Goal: Task Accomplishment & Management: Manage account settings

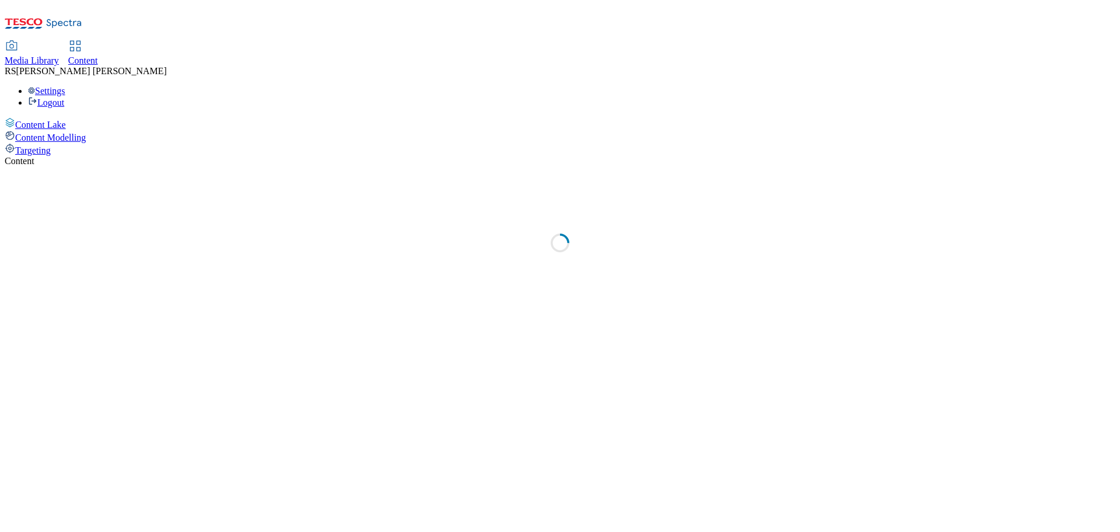
select select "ghs-[GEOGRAPHIC_DATA]"
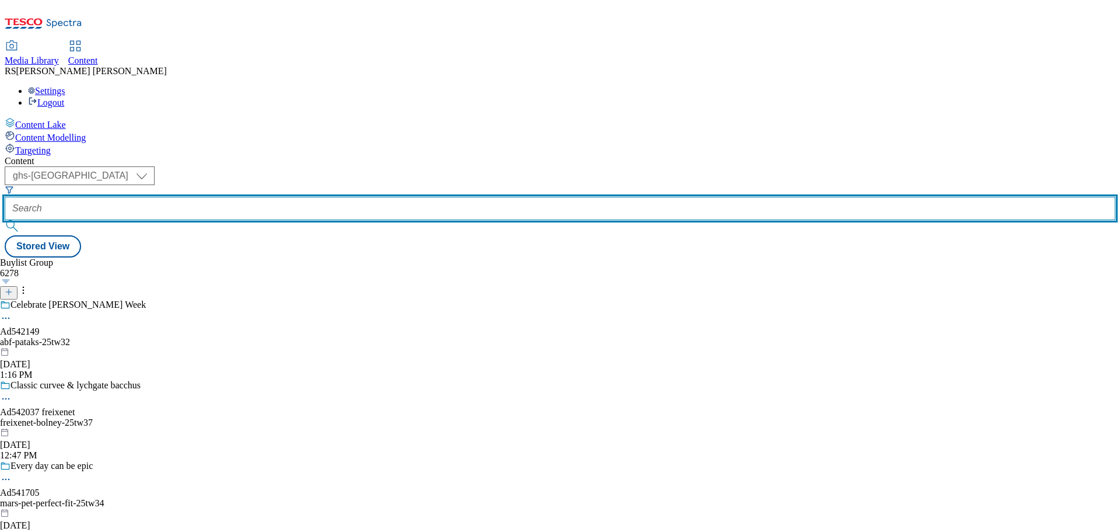
click at [310, 197] on input "text" at bounding box center [560, 208] width 1111 height 23
paste input "541986"
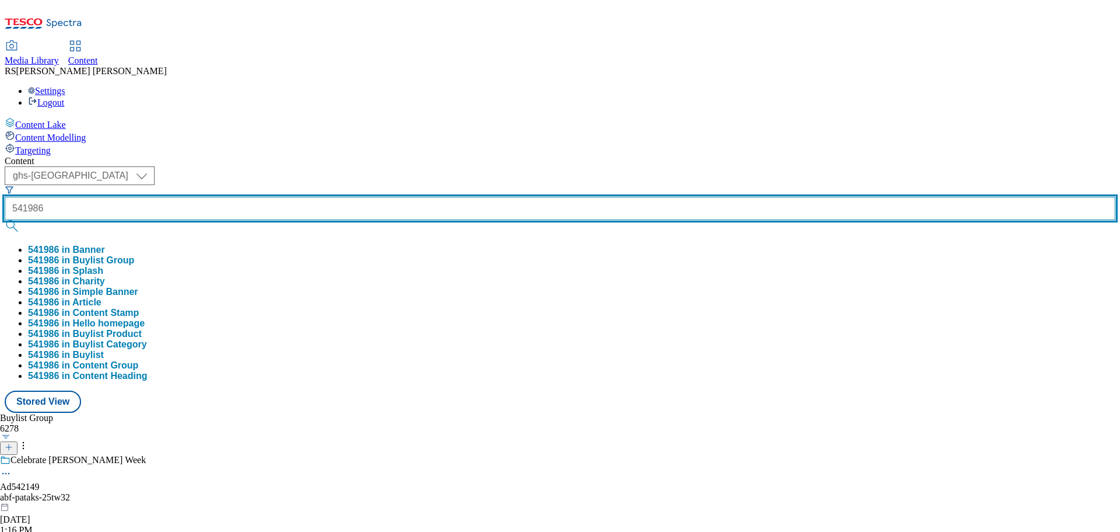
type input "541986"
click at [5, 220] on button "submit" at bounding box center [13, 226] width 16 height 12
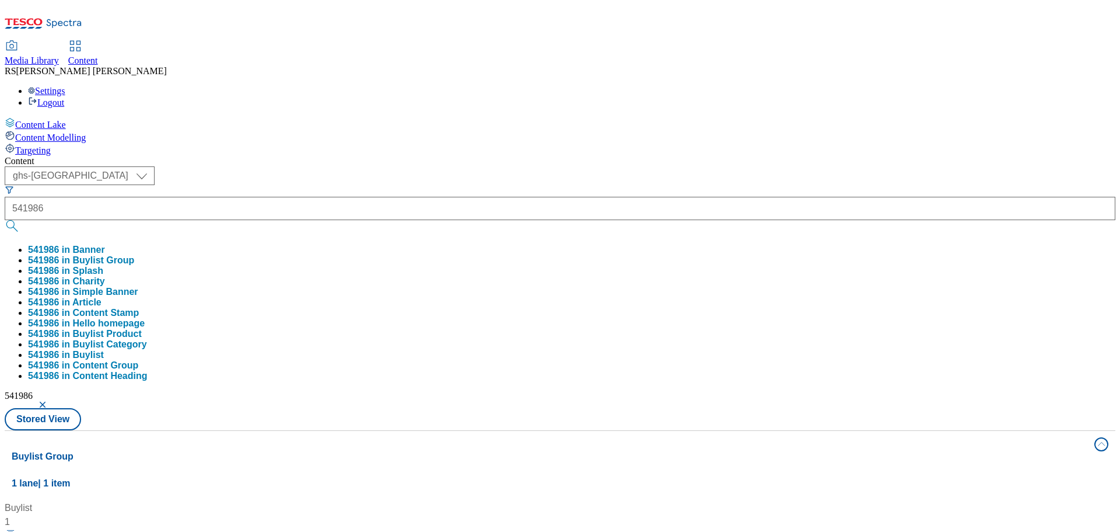
click at [547, 501] on div "Buylist 1 Ad541986 / [GEOGRAPHIC_DATA]-centrum-25tw33 / [GEOGRAPHIC_DATA]-centr…" at bounding box center [560, 501] width 1097 height 0
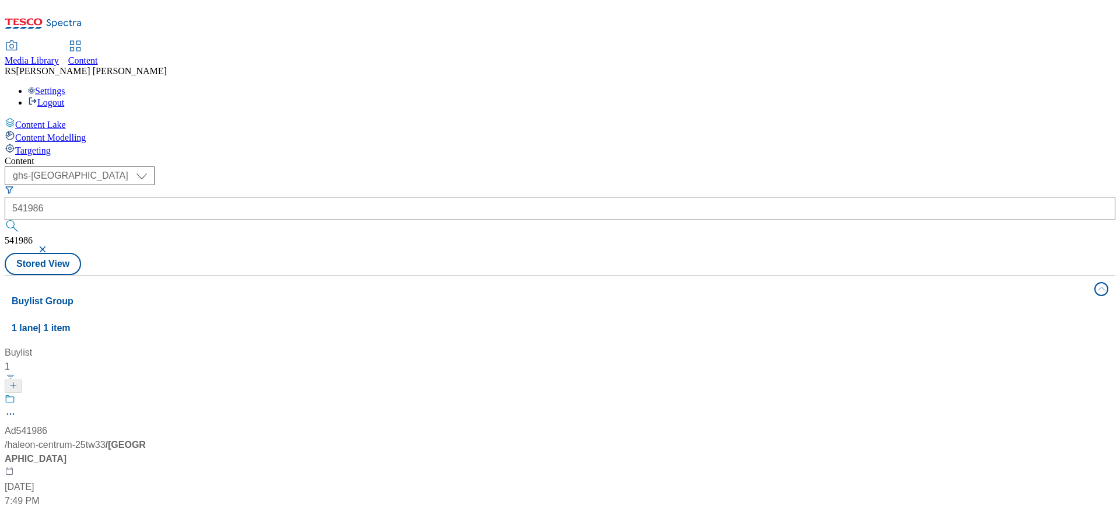
click at [151, 393] on div "Ad541986 / [GEOGRAPHIC_DATA]-centrum-25tw33 / [GEOGRAPHIC_DATA]-centrum [DATE] …" at bounding box center [78, 450] width 146 height 114
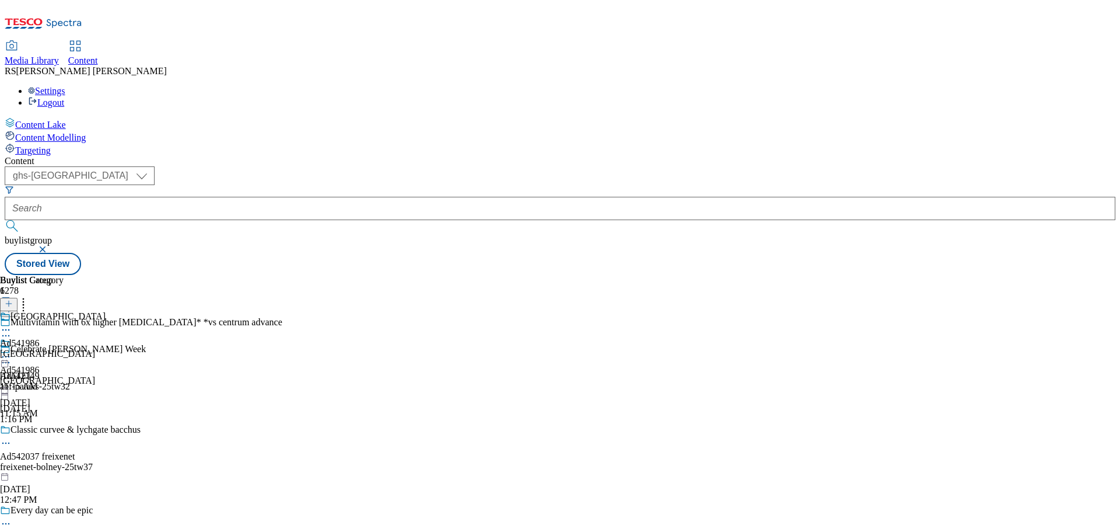
click at [12, 330] on icon at bounding box center [6, 336] width 12 height 12
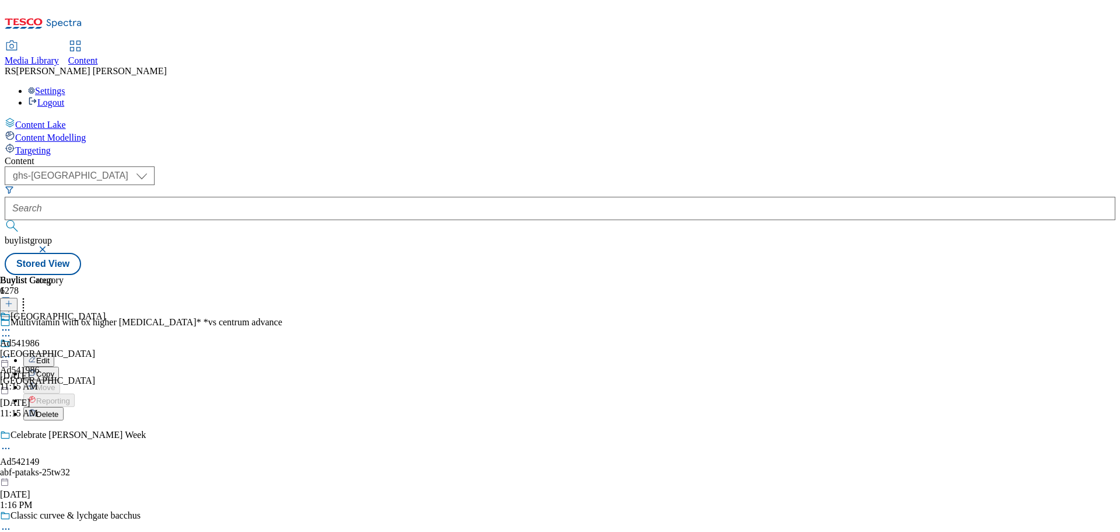
click at [59, 366] on button "Copy" at bounding box center [41, 372] width 36 height 13
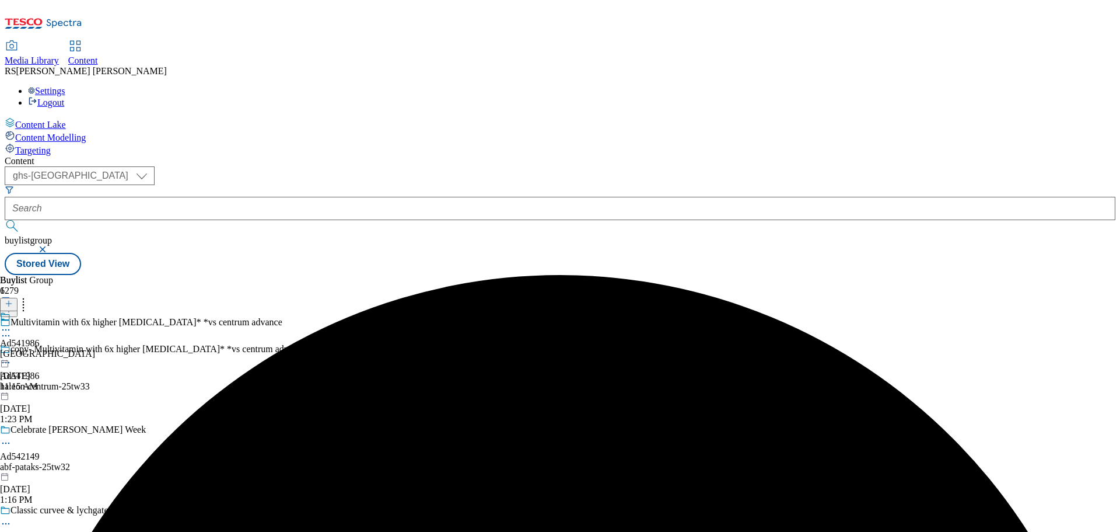
click at [50, 246] on button "button" at bounding box center [44, 249] width 12 height 7
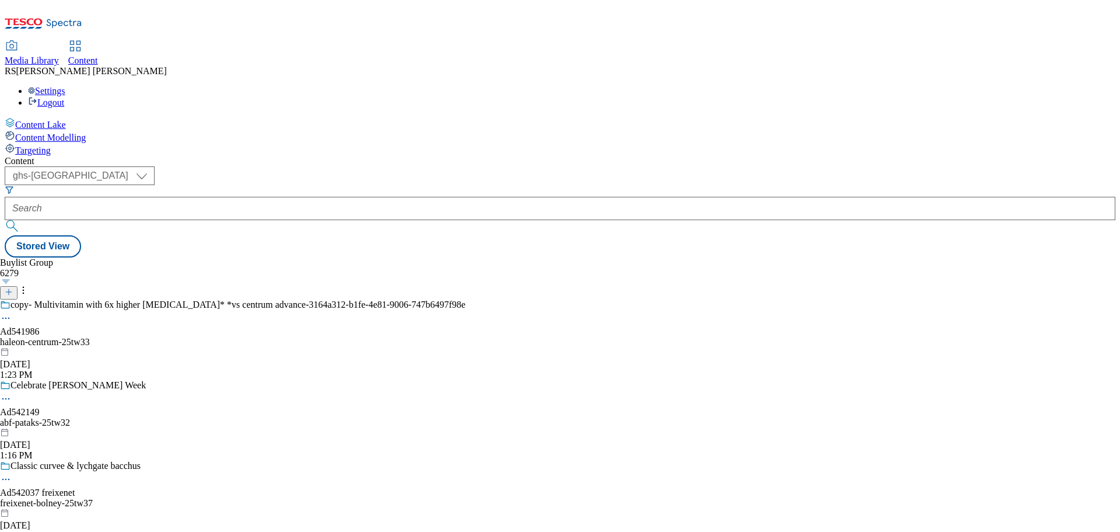
click at [270, 299] on div "copy- Multivitamin with 6x higher [MEDICAL_DATA]* *vs centrum advance-3164a312-…" at bounding box center [233, 339] width 466 height 81
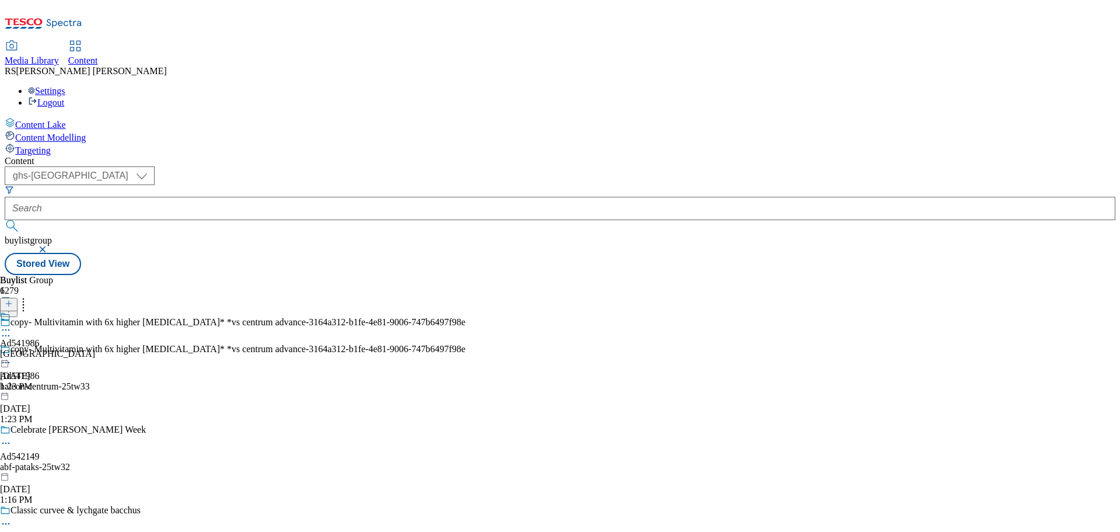
click at [12, 357] on icon at bounding box center [6, 363] width 12 height 12
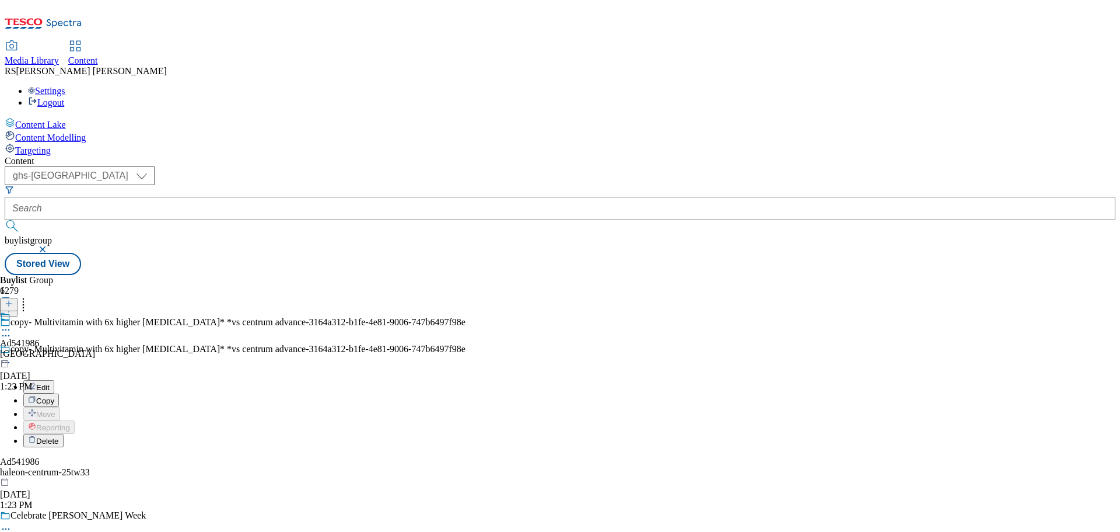
click at [54, 380] on button "Edit" at bounding box center [38, 386] width 31 height 13
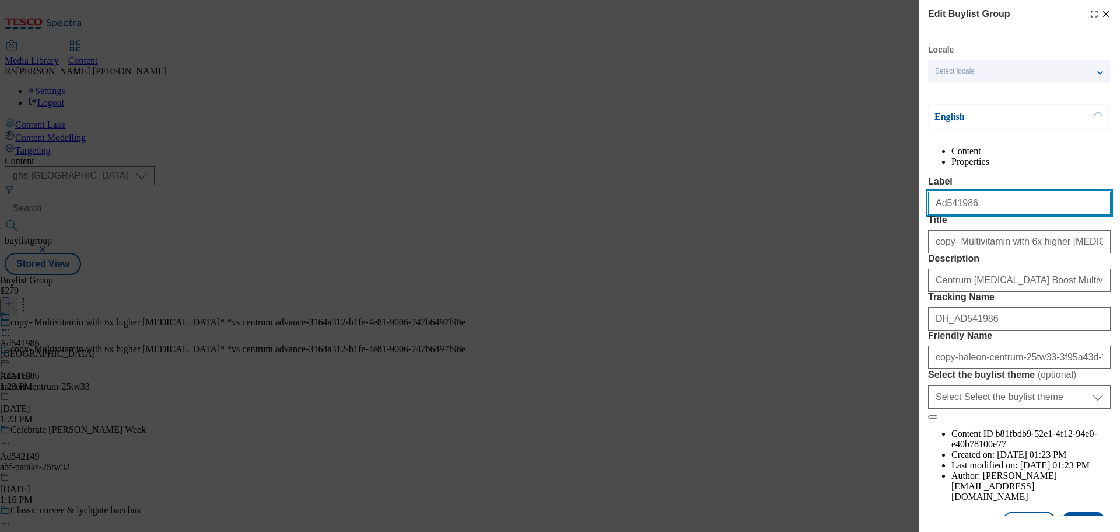
drag, startPoint x: 995, startPoint y: 228, endPoint x: 944, endPoint y: 239, distance: 52.1
click at [944, 215] on input "Ad541986" at bounding box center [1019, 202] width 183 height 23
paste input "2163"
type input "Ad542163"
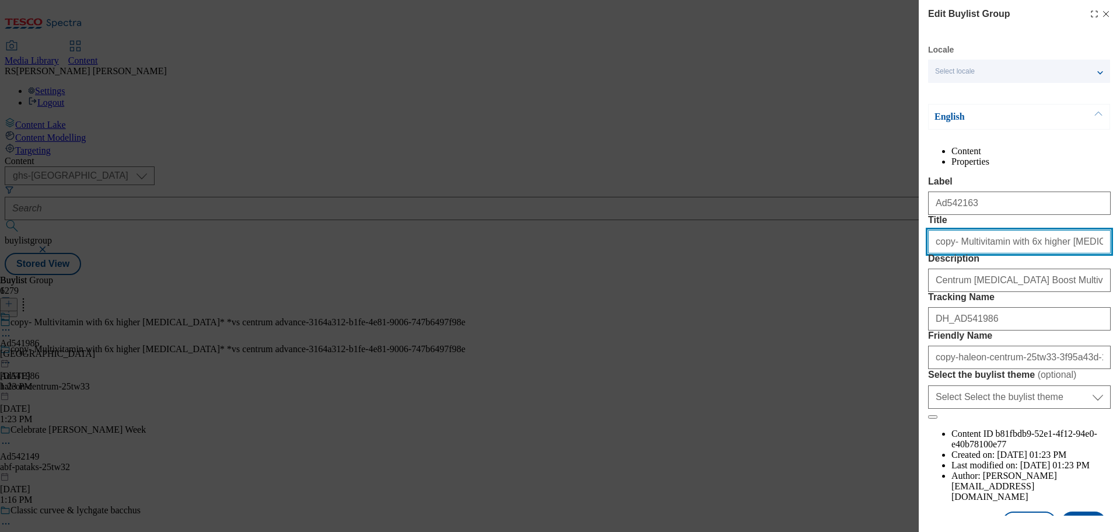
drag, startPoint x: 956, startPoint y: 290, endPoint x: 916, endPoint y: 293, distance: 40.4
click at [916, 293] on div "Edit Buylist Group Locale Select locale English Welsh English Content Propertie…" at bounding box center [560, 266] width 1120 height 532
click at [968, 253] on input "Multivitamin with 6x higher [MEDICAL_DATA]* *vs centrum advance-3164a312-b1fe-4…" at bounding box center [1019, 241] width 183 height 23
type input "Multivitamin with 6x higher [MEDICAL_DATA]* *vs centrum advance-"
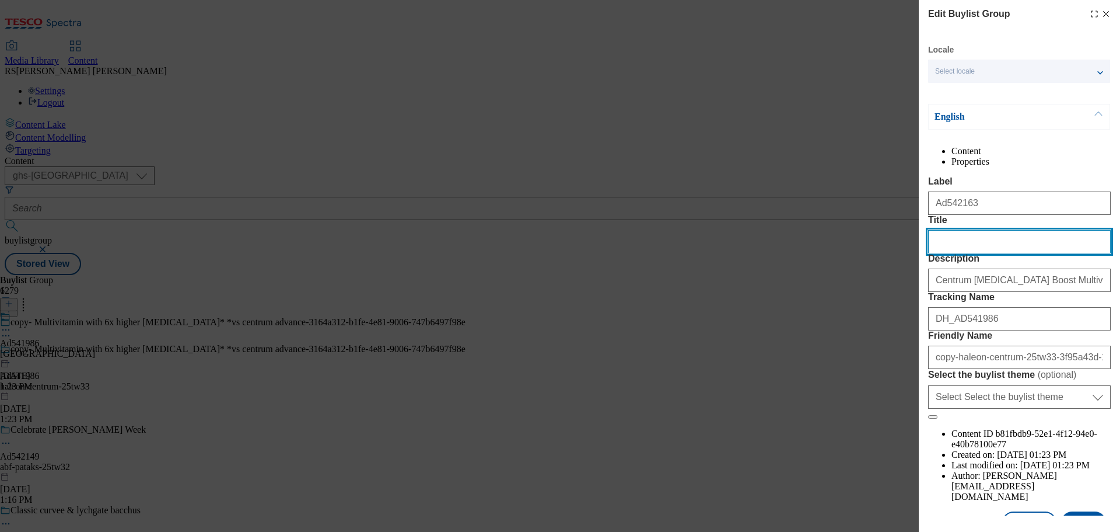
scroll to position [0, 0]
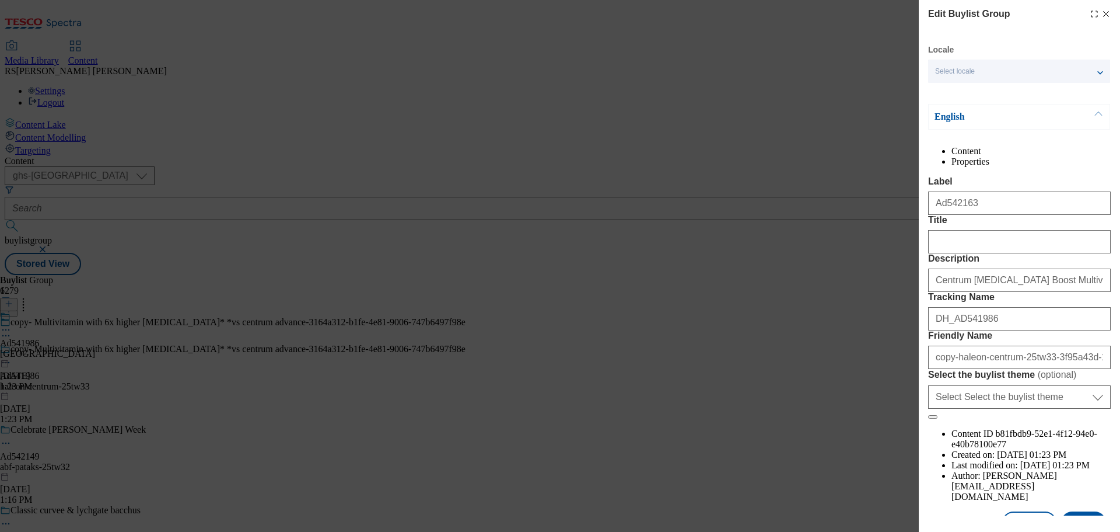
click at [1104, 13] on line "Modal" at bounding box center [1106, 14] width 5 height 5
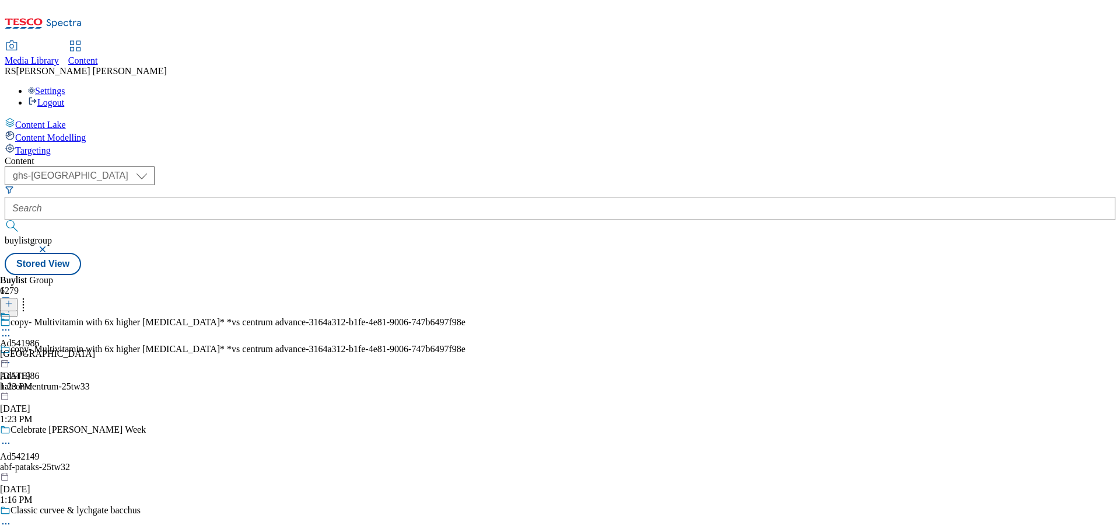
click at [12, 357] on icon at bounding box center [6, 363] width 12 height 12
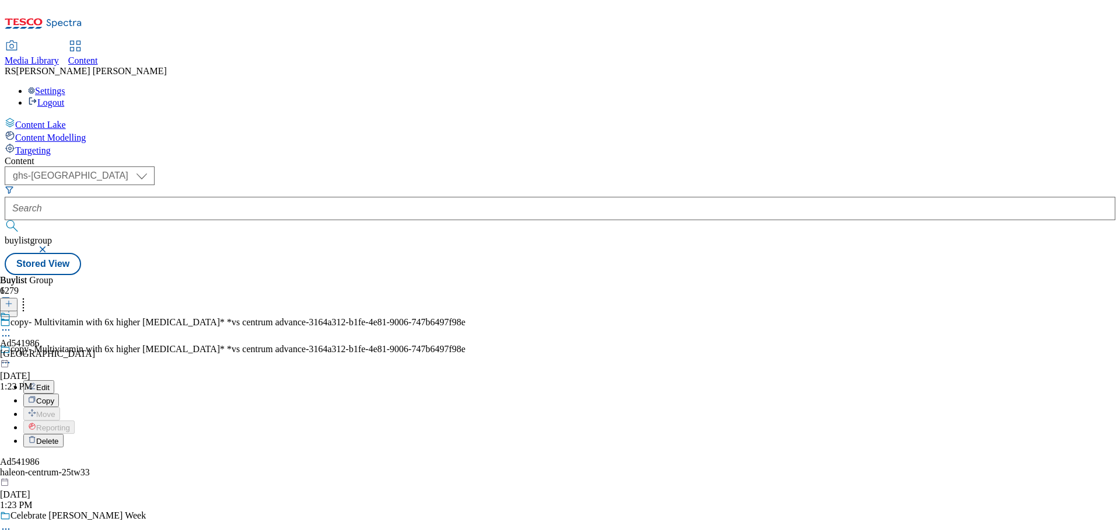
click at [54, 380] on button "Edit" at bounding box center [38, 386] width 31 height 13
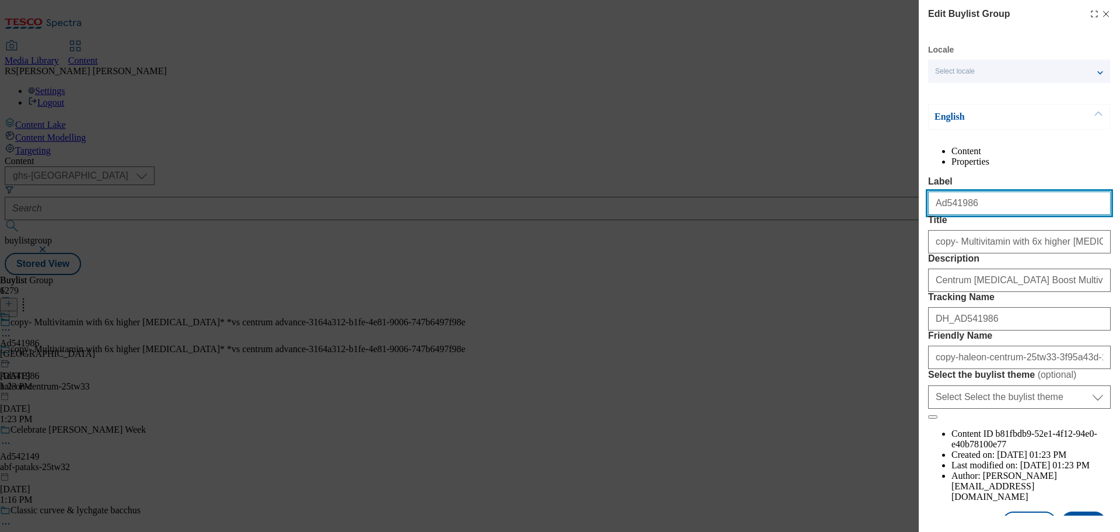
drag, startPoint x: 979, startPoint y: 236, endPoint x: 943, endPoint y: 247, distance: 37.7
click at [943, 247] on form "Label Ad541986 Title copy- Multivitamin with 6x higher vitamin d* *vs centrum a…" at bounding box center [1019, 297] width 183 height 243
paste input "2163"
type input "Ad542163"
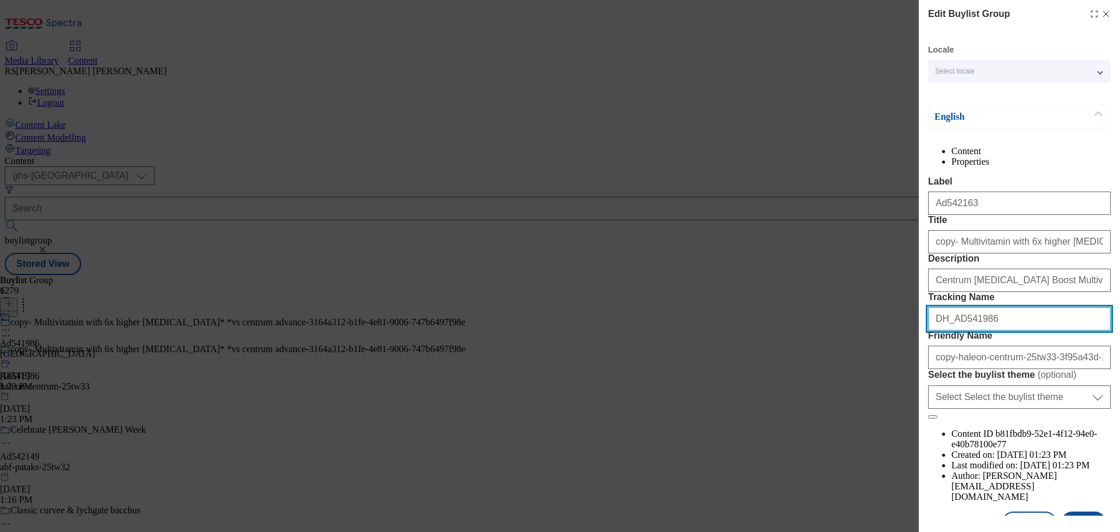
drag, startPoint x: 996, startPoint y: 410, endPoint x: 955, endPoint y: 414, distance: 41.0
click at [955, 330] on input "DH_AD541986" at bounding box center [1019, 318] width 183 height 23
paste input "2163"
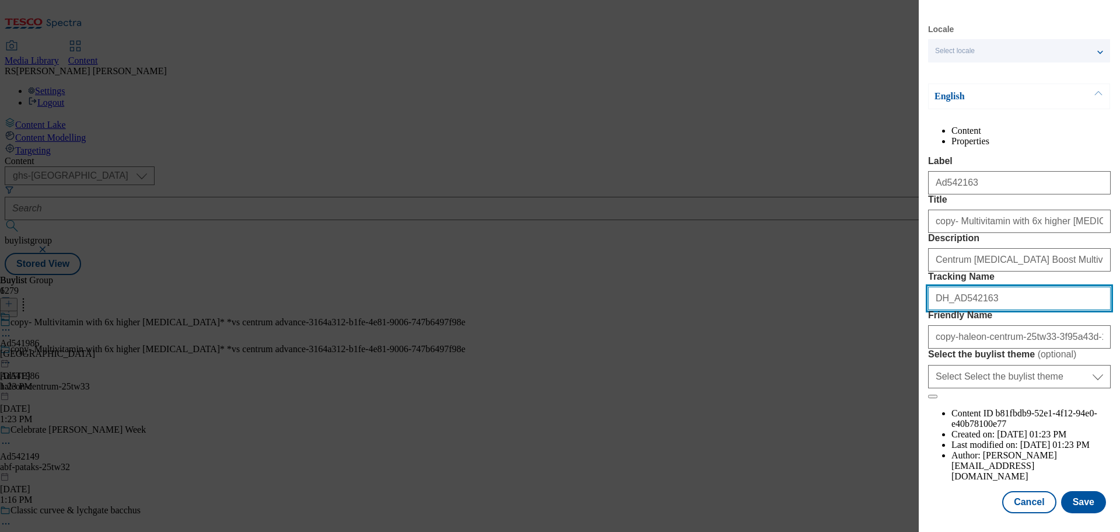
scroll to position [65, 0]
type input "DH_AD542163"
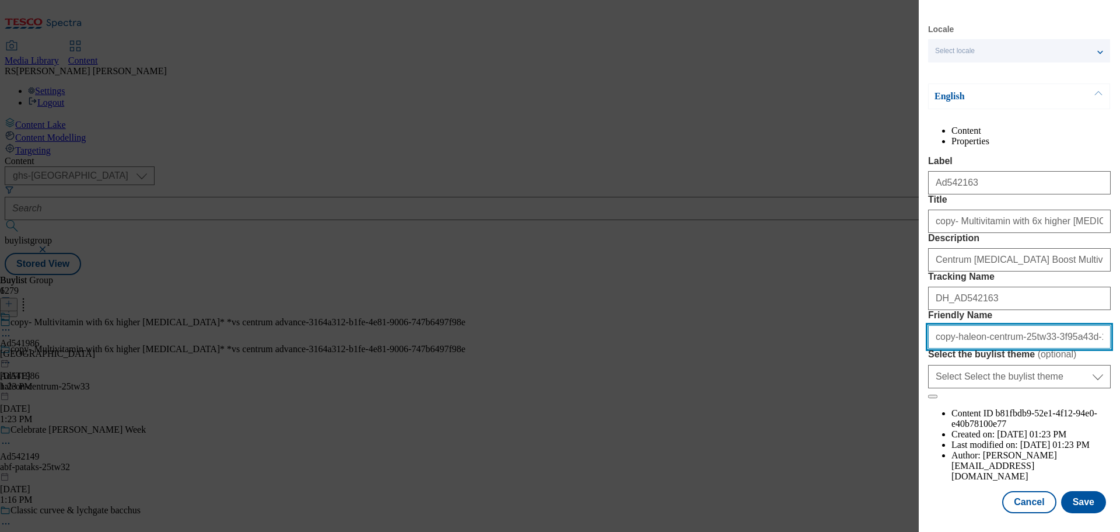
drag, startPoint x: 953, startPoint y: 399, endPoint x: 911, endPoint y: 399, distance: 41.4
click at [911, 399] on div "Edit Buylist Group Locale Select locale English Welsh English Content Propertie…" at bounding box center [560, 266] width 1120 height 532
drag, startPoint x: 1014, startPoint y: 396, endPoint x: 1120, endPoint y: 397, distance: 105.6
click at [1120, 397] on div "Edit Buylist Group Locale Select locale English Welsh English Content Propertie…" at bounding box center [1019, 257] width 201 height 515
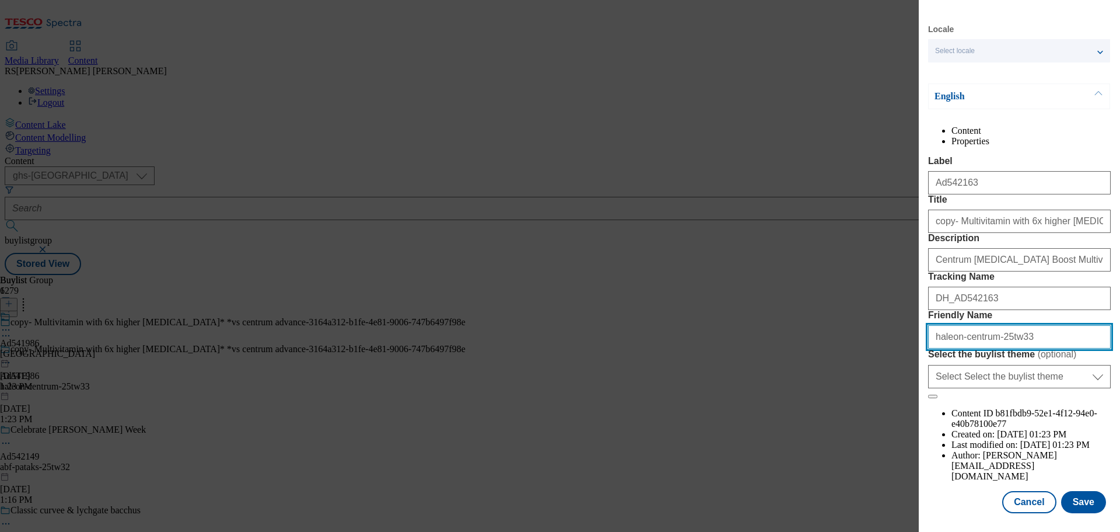
scroll to position [0, 0]
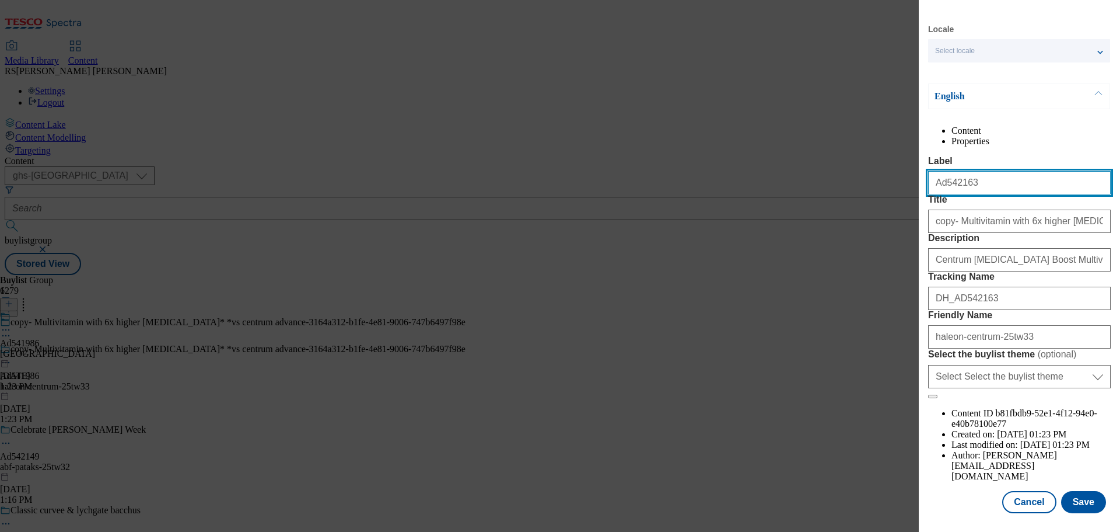
drag, startPoint x: 984, startPoint y: 165, endPoint x: 942, endPoint y: 174, distance: 43.0
click at [942, 174] on input "Ad542163" at bounding box center [1019, 182] width 183 height 23
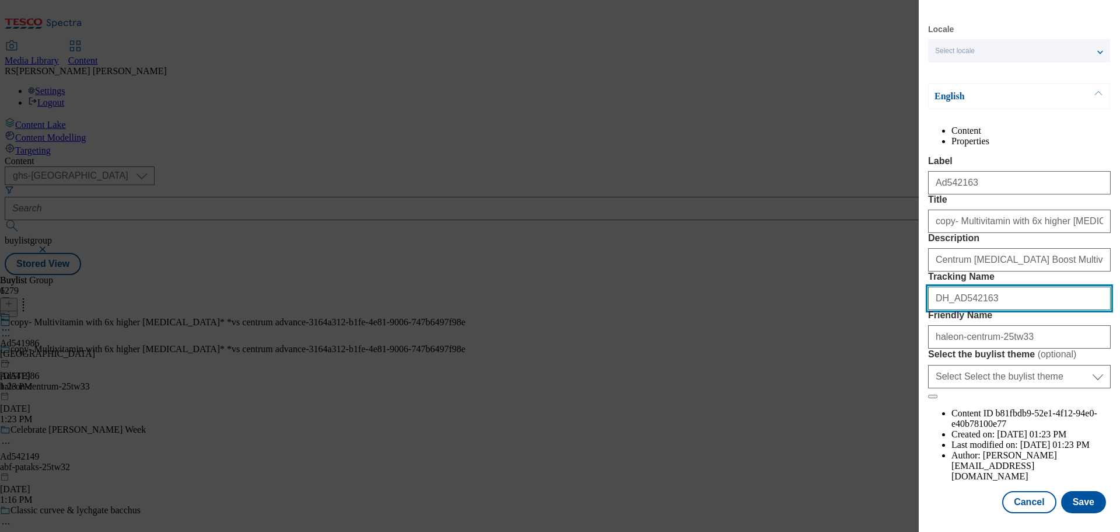
drag, startPoint x: 998, startPoint y: 341, endPoint x: 958, endPoint y: 350, distance: 40.6
click at [958, 310] on input "DH_AD542163" at bounding box center [1019, 298] width 183 height 23
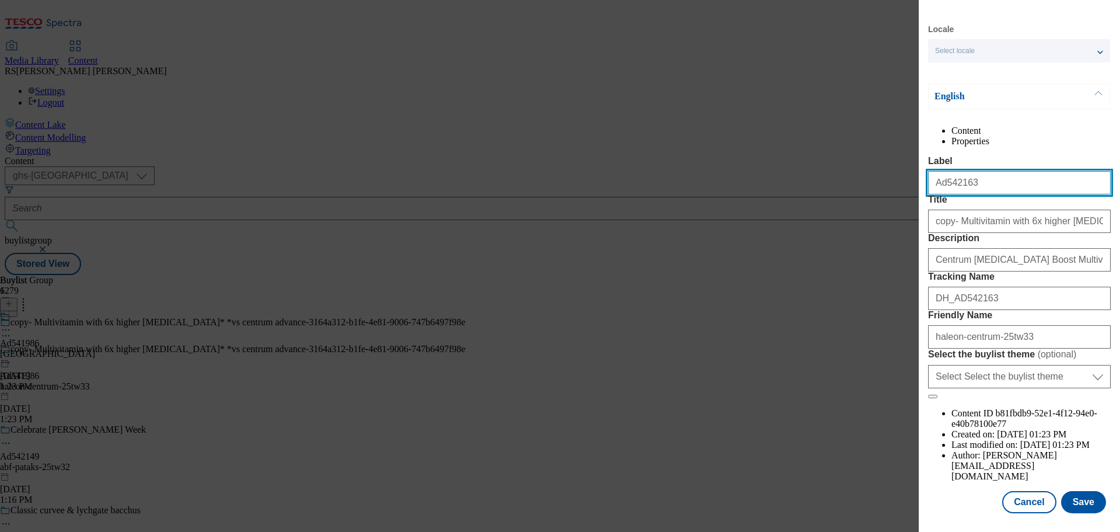
drag, startPoint x: 982, startPoint y: 163, endPoint x: 945, endPoint y: 174, distance: 39.1
click at [945, 174] on input "Ad542163" at bounding box center [1019, 182] width 183 height 23
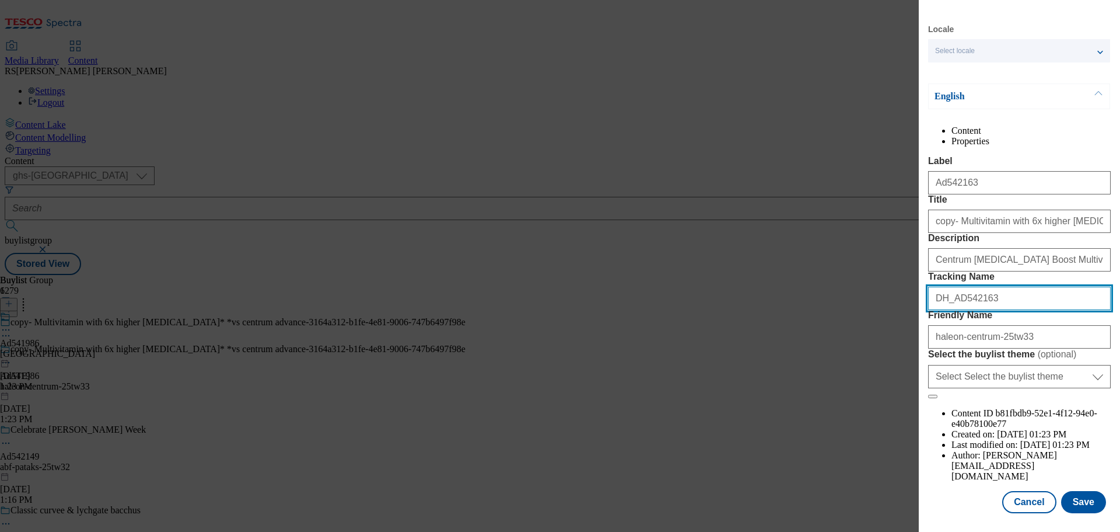
drag, startPoint x: 993, startPoint y: 343, endPoint x: 956, endPoint y: 351, distance: 37.8
click at [956, 310] on div "DH_AD542163" at bounding box center [1019, 296] width 183 height 28
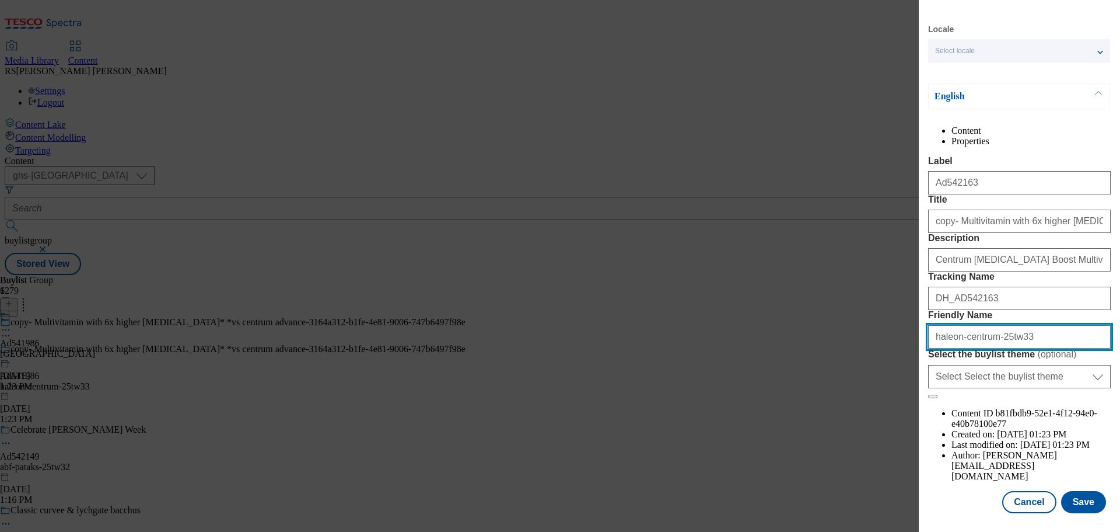
drag, startPoint x: 958, startPoint y: 399, endPoint x: 919, endPoint y: 404, distance: 39.4
click at [919, 404] on div "Edit Buylist Group Locale Select locale English Welsh English Content Propertie…" at bounding box center [1019, 257] width 201 height 515
paste input "Diageo"
drag, startPoint x: 938, startPoint y: 395, endPoint x: 916, endPoint y: 398, distance: 22.9
click at [916, 398] on div "Edit Buylist Group Locale Select locale English Welsh English Content Propertie…" at bounding box center [560, 266] width 1120 height 532
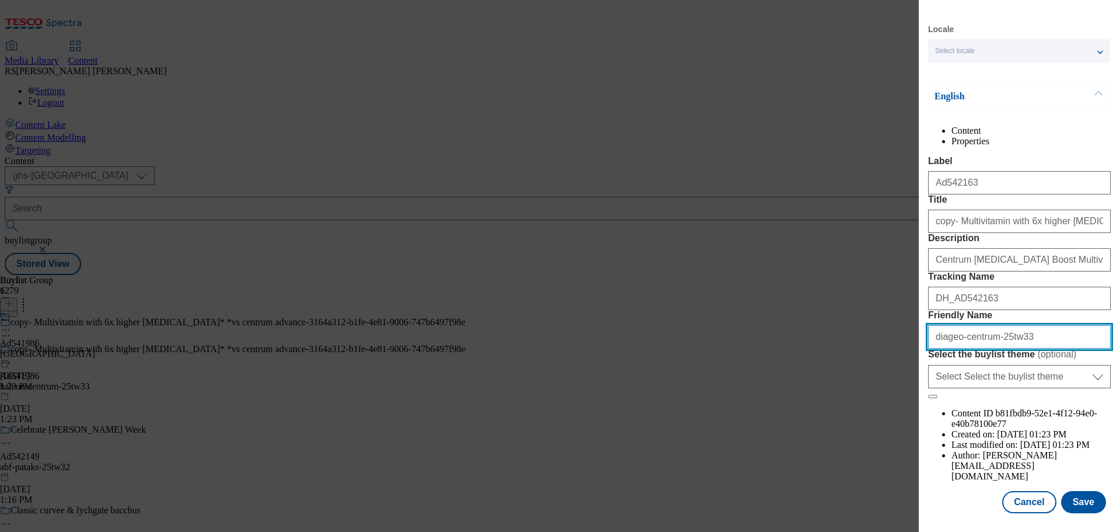
drag, startPoint x: 961, startPoint y: 396, endPoint x: 986, endPoint y: 400, distance: 25.4
click at [986, 348] on input "diageo-centrum-25tw33" at bounding box center [1019, 336] width 183 height 23
type input "diageo-smirnoff-25tw33"
click at [1022, 348] on input "diageo-smirnoff-25tw33" at bounding box center [1019, 336] width 183 height 23
drag, startPoint x: 1025, startPoint y: 395, endPoint x: 853, endPoint y: 387, distance: 171.7
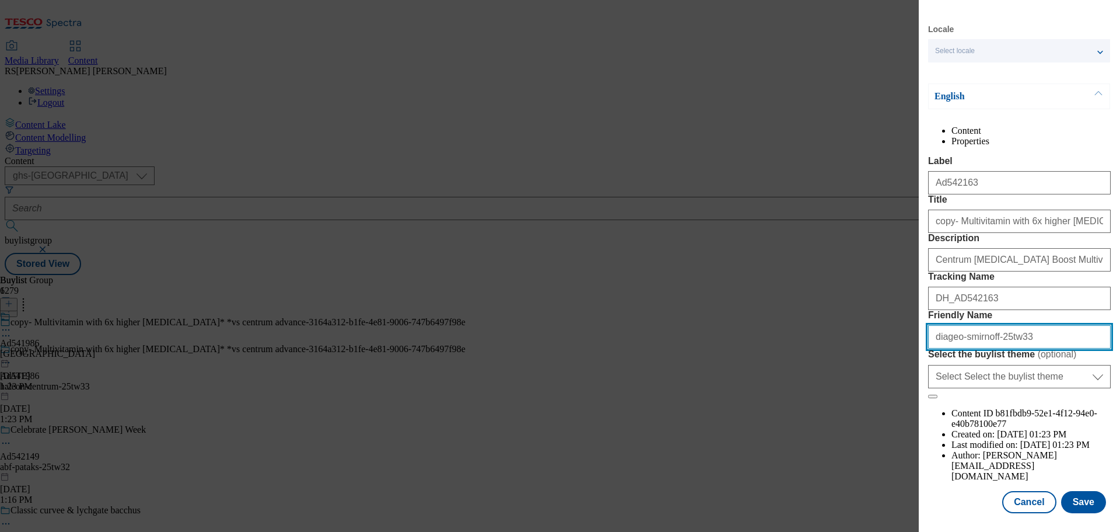
click at [853, 387] on div "Edit Buylist Group Locale Select locale English Welsh English Content Propertie…" at bounding box center [560, 266] width 1120 height 532
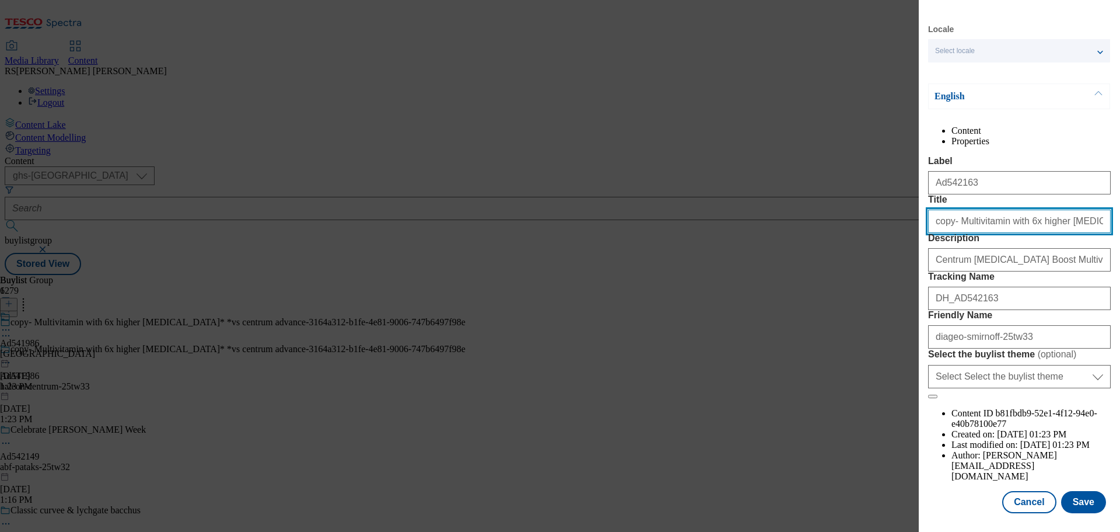
click at [1045, 217] on input "copy- Multivitamin with 6x higher vitamin d* *vs centrum advance-3164a312-b1fe-…" at bounding box center [1019, 220] width 183 height 23
paste input "BIGGER CAN. BIGGER FLAVOUR."
type input "BIGGER CAN. BIGGER FLAVOUR."
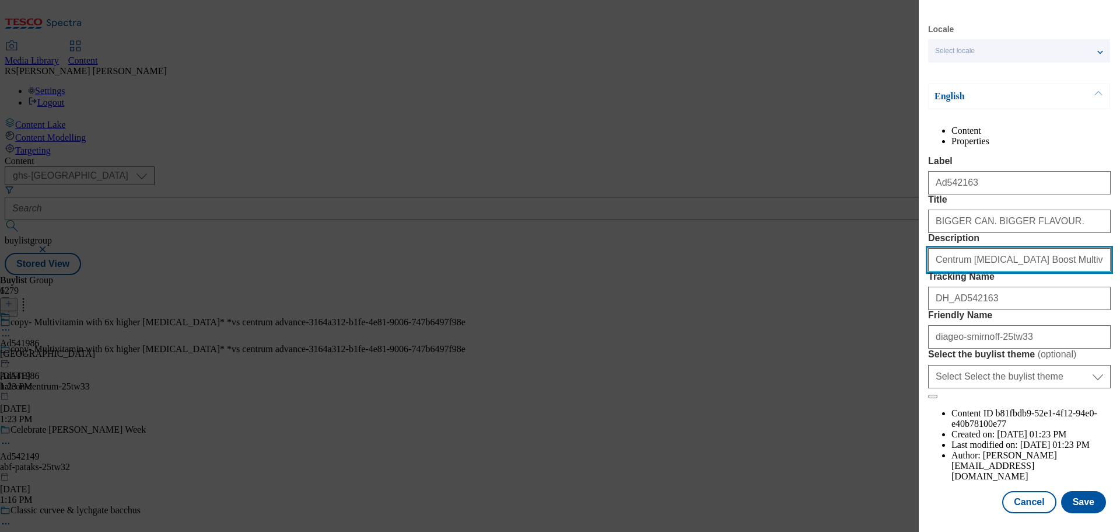
click at [1002, 271] on input "Centrum Vitamin D Boost Multivitamin Supplement, 30 tablets" at bounding box center [1019, 259] width 183 height 23
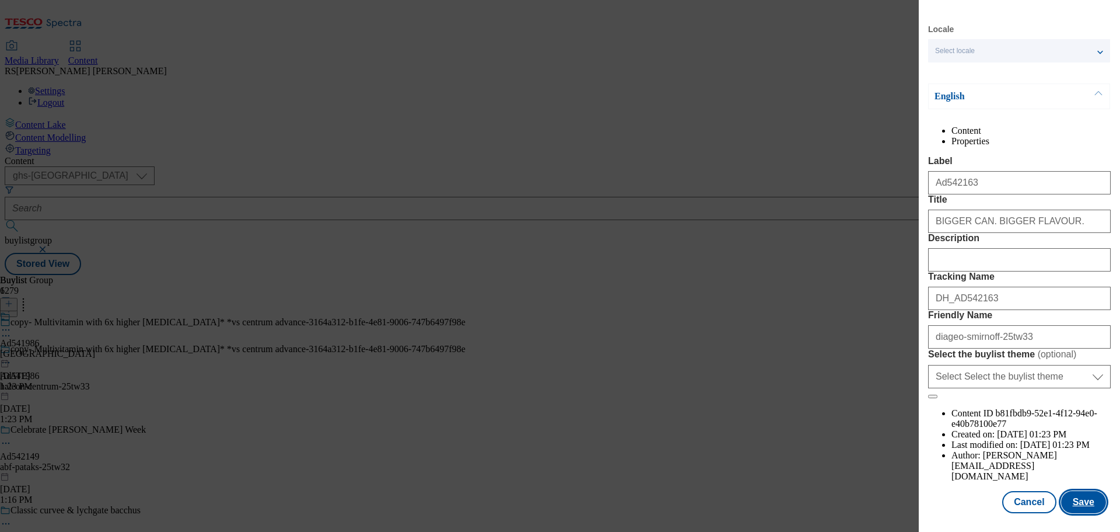
click at [1068, 499] on button "Save" at bounding box center [1083, 502] width 45 height 22
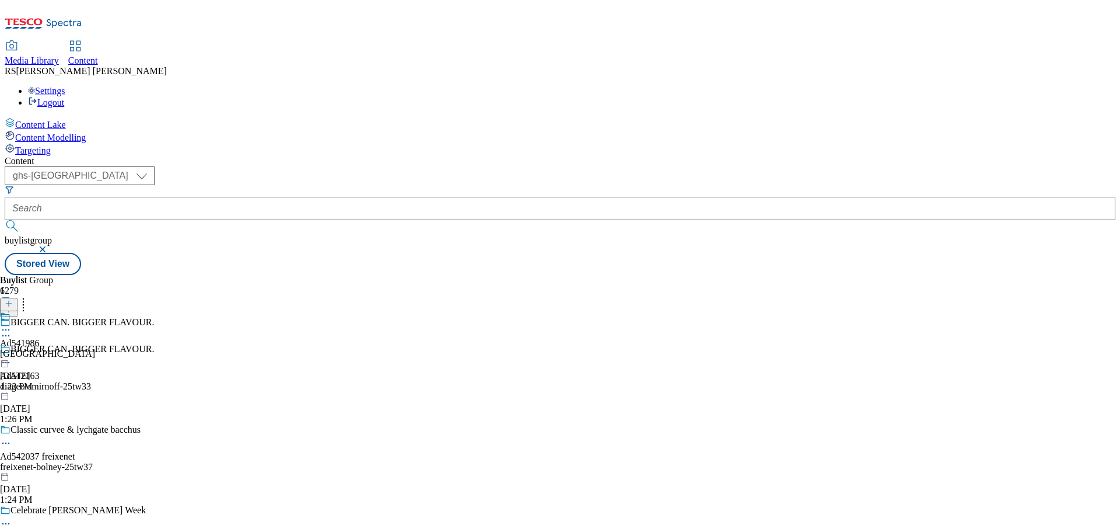
click at [275, 344] on div "BIGGER CAN. BIGGER FLAVOUR. Ad542163 diageo-smirnoff-25tw33 Sep 18, 2025 1:26 PM" at bounding box center [140, 384] width 280 height 81
click at [12, 324] on icon at bounding box center [6, 330] width 12 height 12
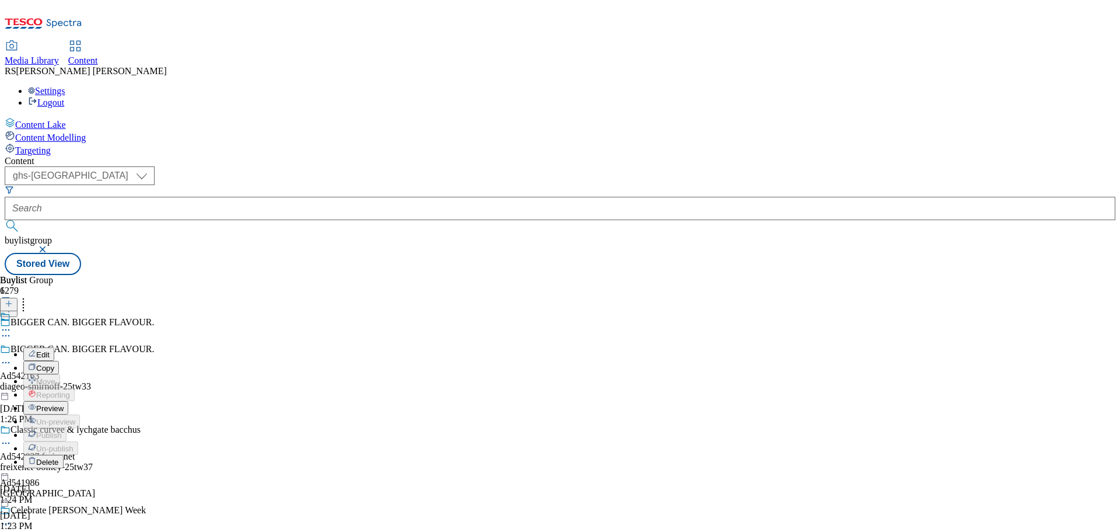
click at [54, 347] on button "Edit" at bounding box center [38, 353] width 31 height 13
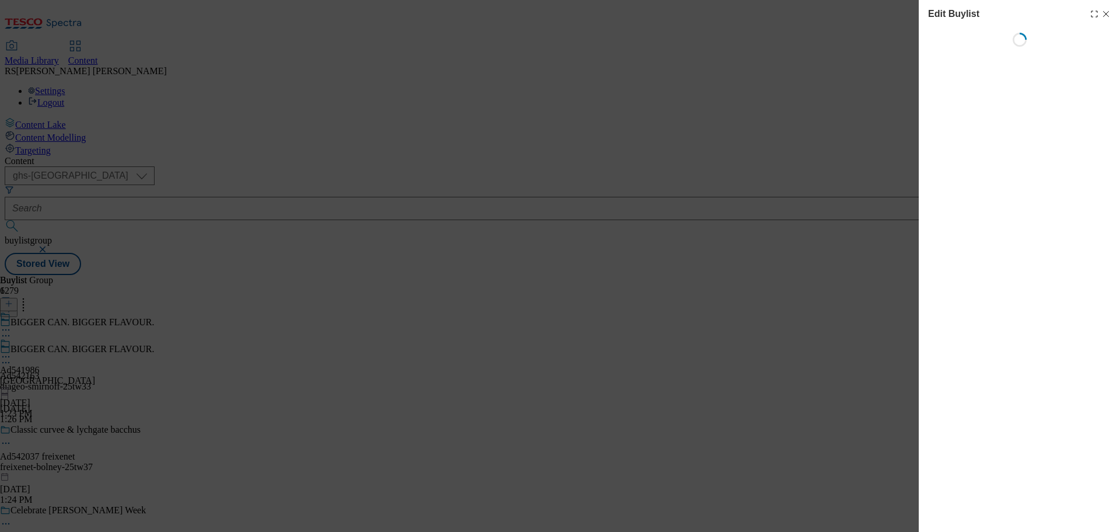
select select "tactical"
select select "supplier funded short term 1-3 weeks"
select select "dunnhumby"
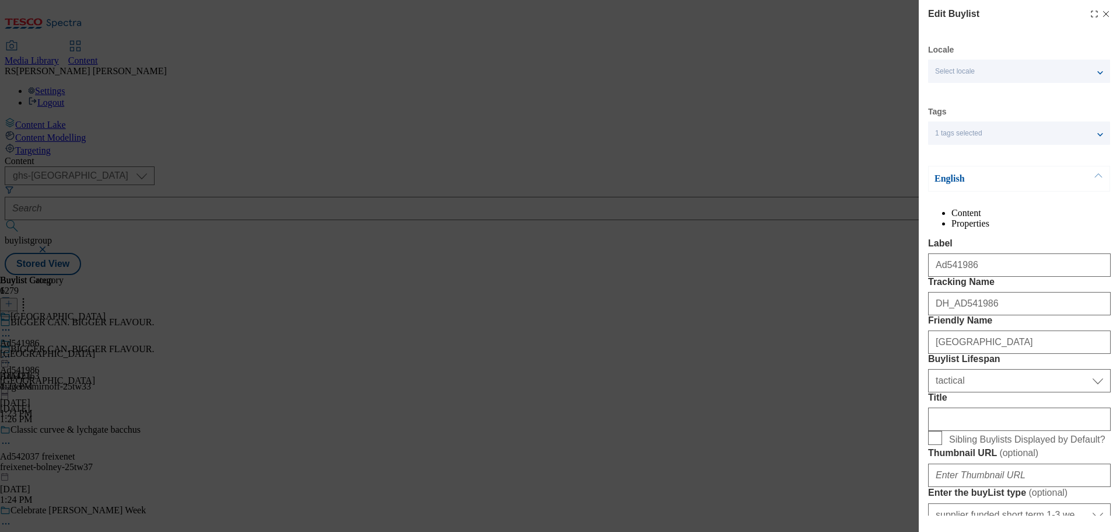
select select "Banner"
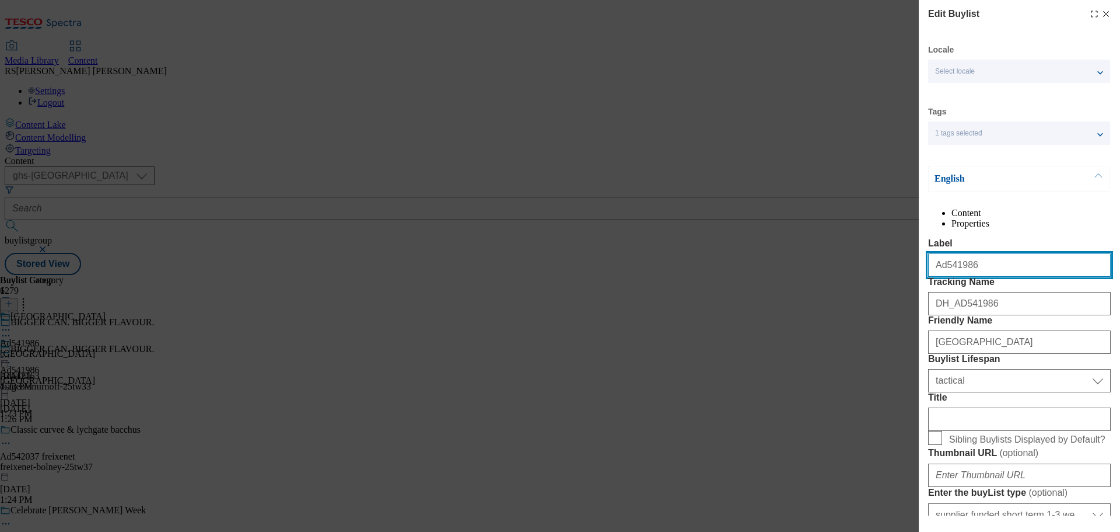
drag, startPoint x: 993, startPoint y: 287, endPoint x: 942, endPoint y: 298, distance: 52.0
click at [942, 277] on input "Ad541986" at bounding box center [1019, 264] width 183 height 23
paste input "2163"
type input "Ad542163"
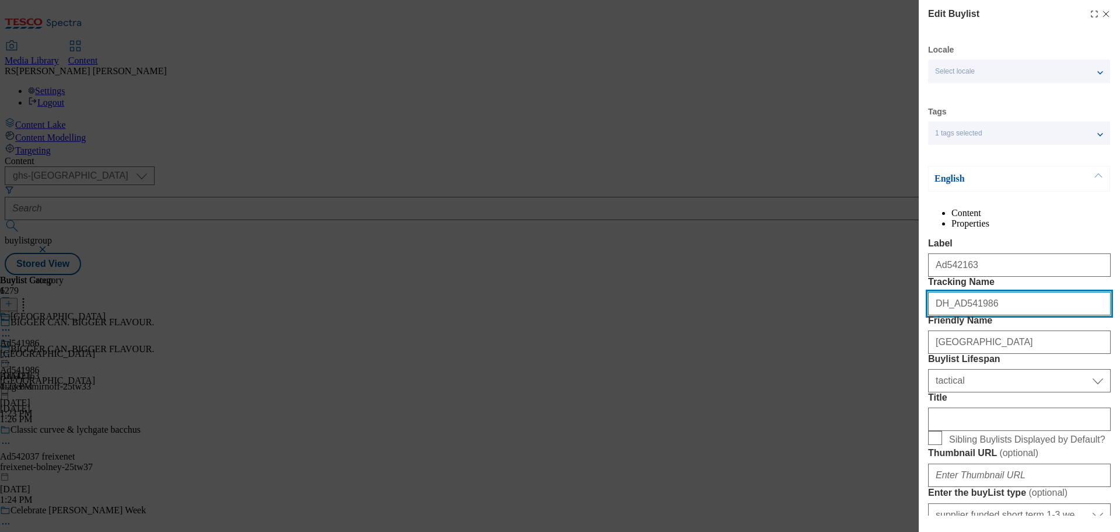
drag, startPoint x: 1022, startPoint y: 348, endPoint x: 958, endPoint y: 357, distance: 64.8
click at [958, 315] on input "DH_AD541986" at bounding box center [1019, 303] width 183 height 23
paste input "2163"
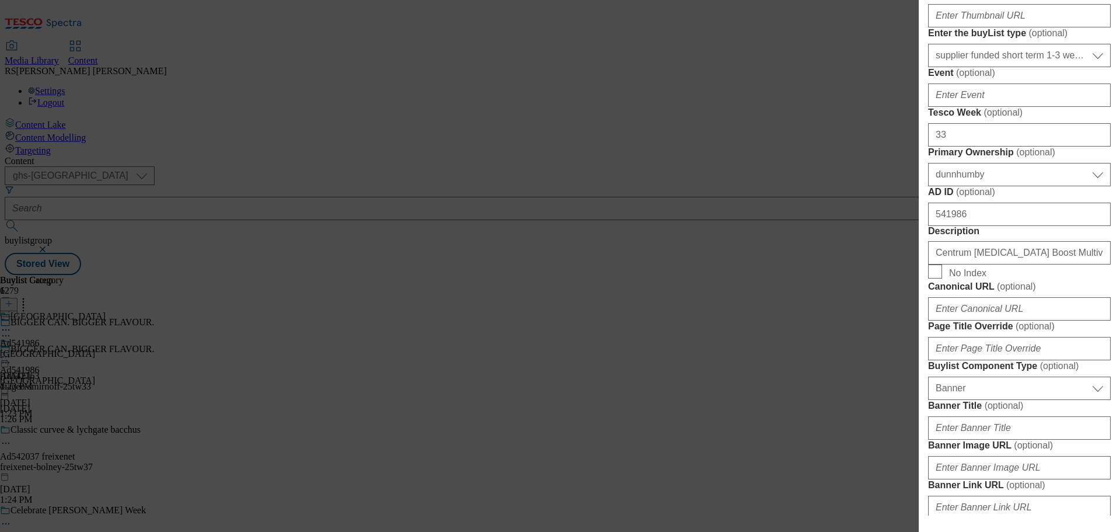
scroll to position [525, 0]
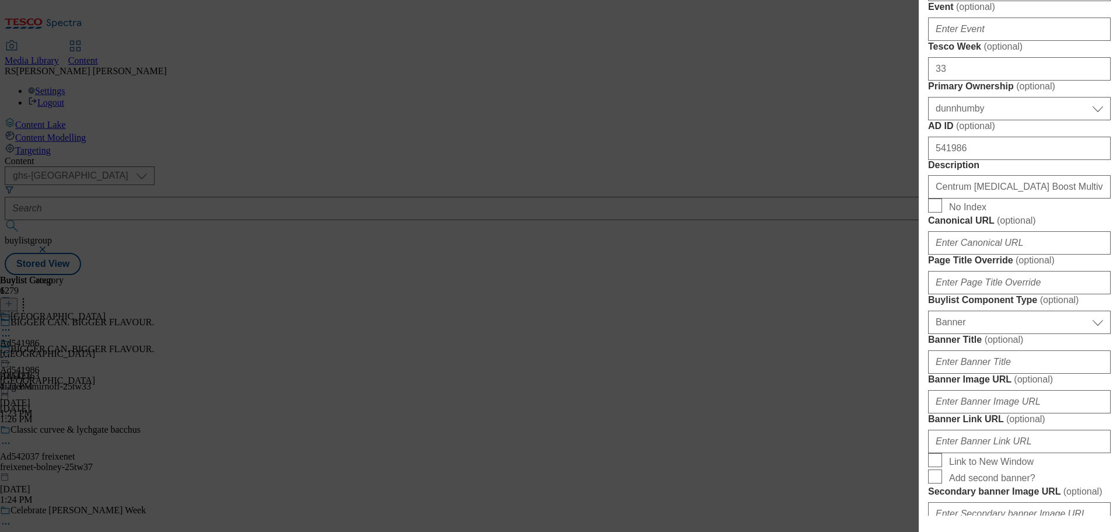
type input "DH_AD542163"
drag, startPoint x: 944, startPoint y: 386, endPoint x: 906, endPoint y: 385, distance: 38.5
click at [907, 385] on div "Edit Buylist Locale Select locale English Welsh Tags 1 tags selected fnf market…" at bounding box center [560, 266] width 1120 height 532
paste input "2163"
type input "542163"
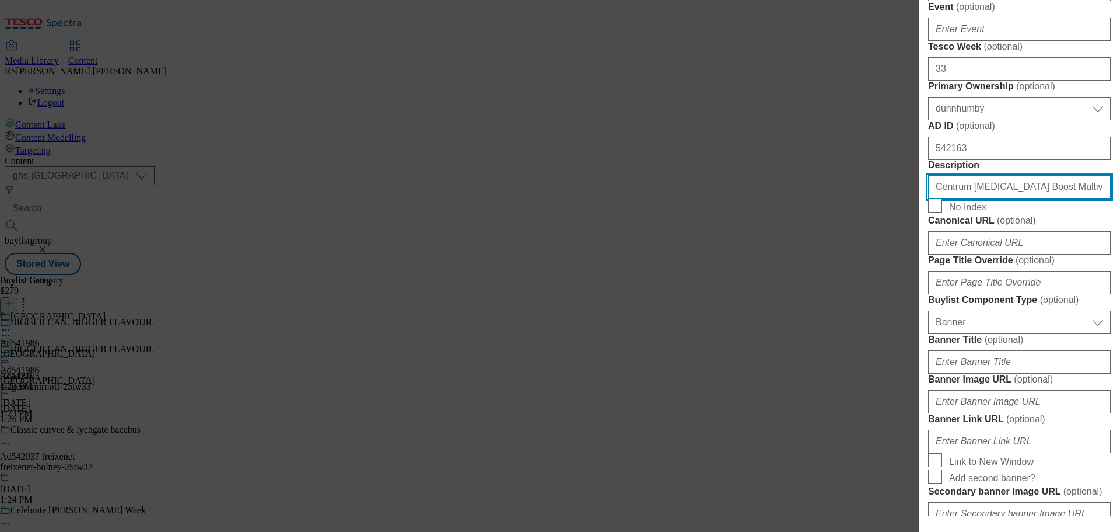
click at [979, 198] on input "Centrum Vitamin D Boost Multivitamin Supplement, 30 tablets" at bounding box center [1019, 186] width 183 height 23
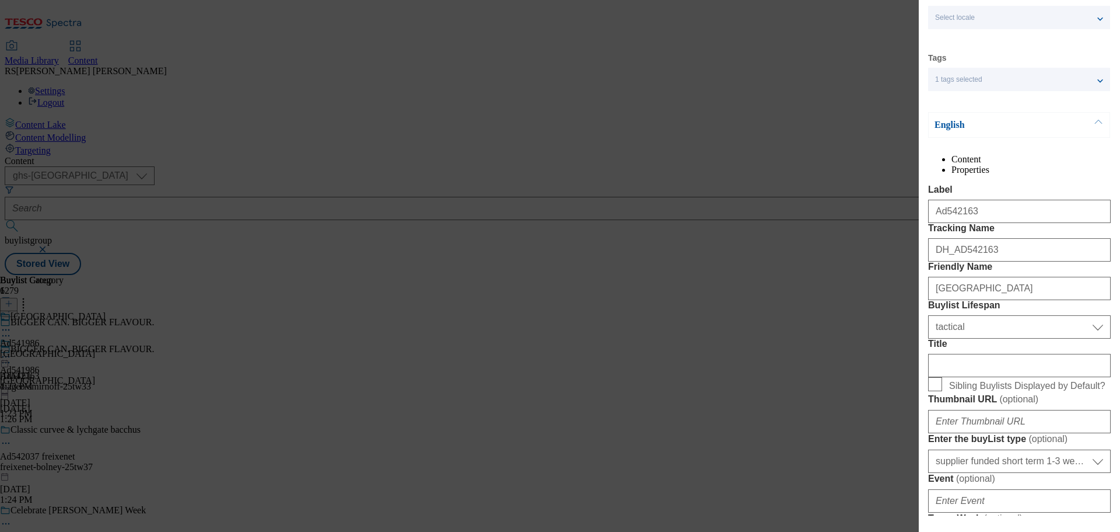
scroll to position [0, 0]
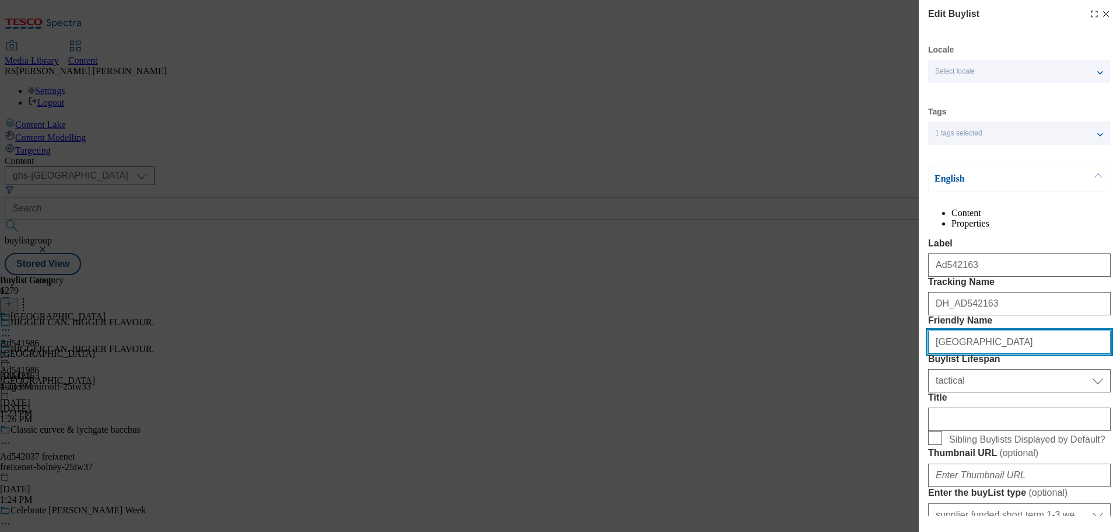
drag, startPoint x: 1016, startPoint y: 408, endPoint x: 917, endPoint y: 406, distance: 99.2
click at [917, 406] on div "Edit Buylist Locale Select locale English Welsh Tags 1 tags selected fnf market…" at bounding box center [560, 266] width 1120 height 532
paste input "diageo-smirnoff"
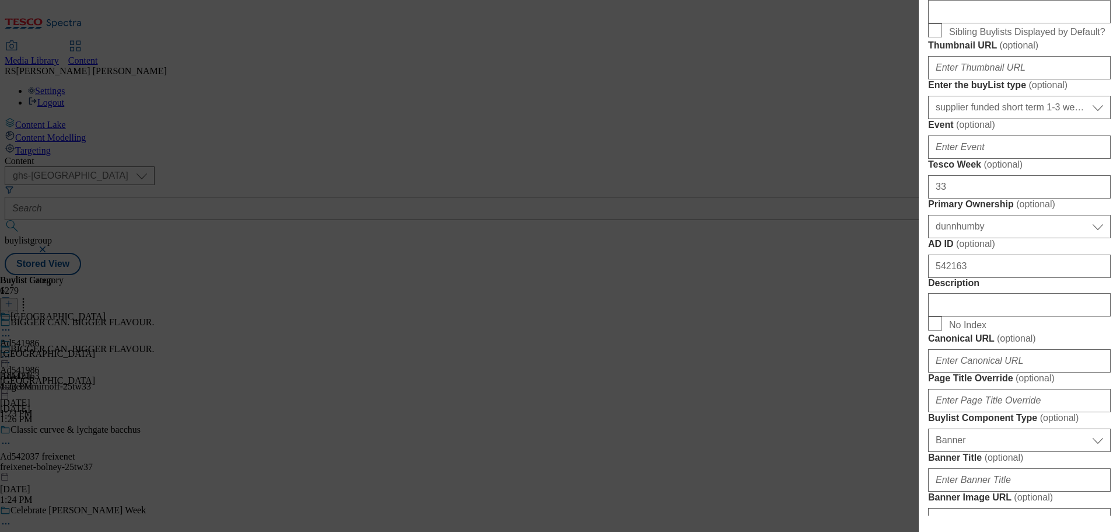
scroll to position [408, 0]
type input "diageo-smirnoff"
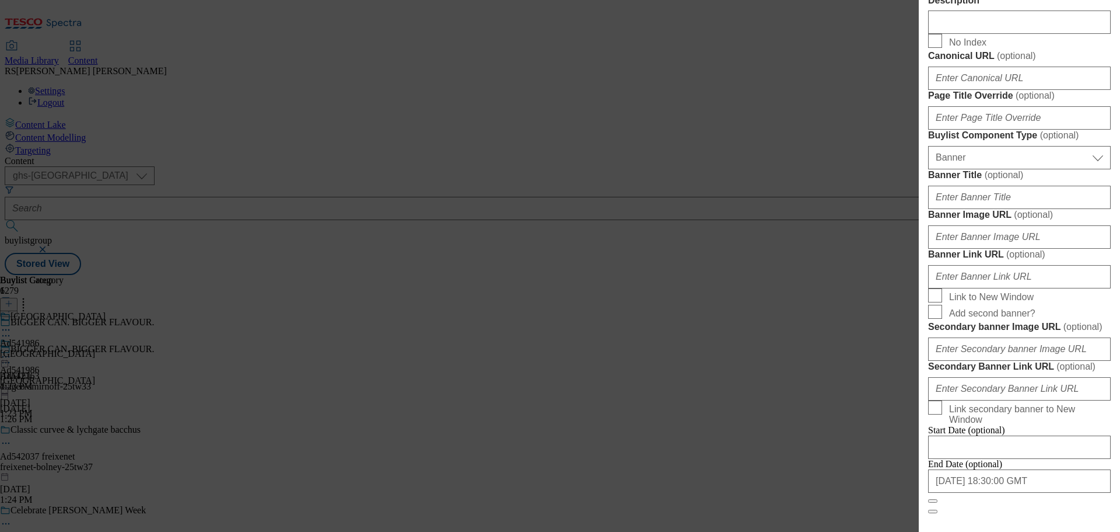
scroll to position [700, 0]
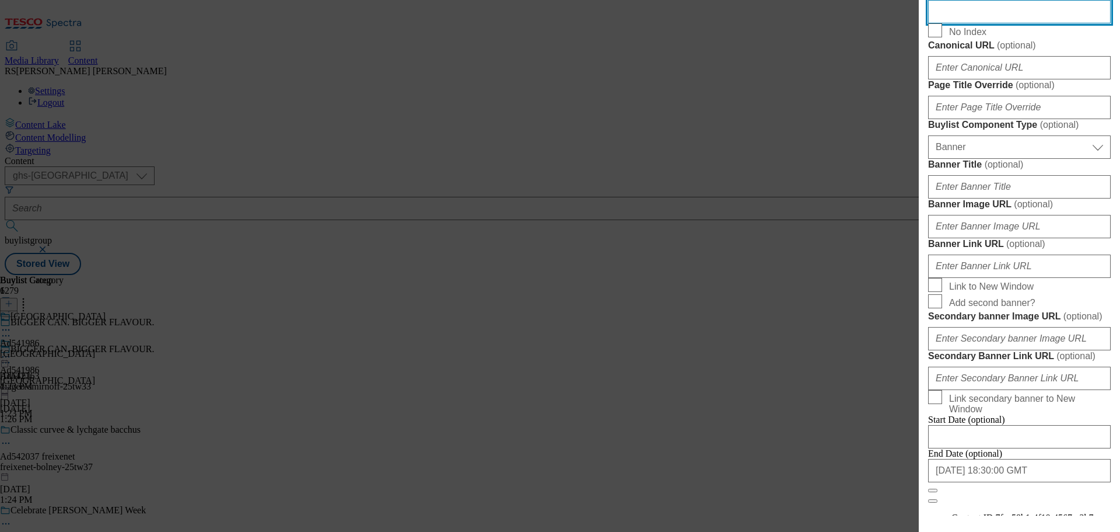
click at [955, 23] on input "Description" at bounding box center [1019, 11] width 183 height 23
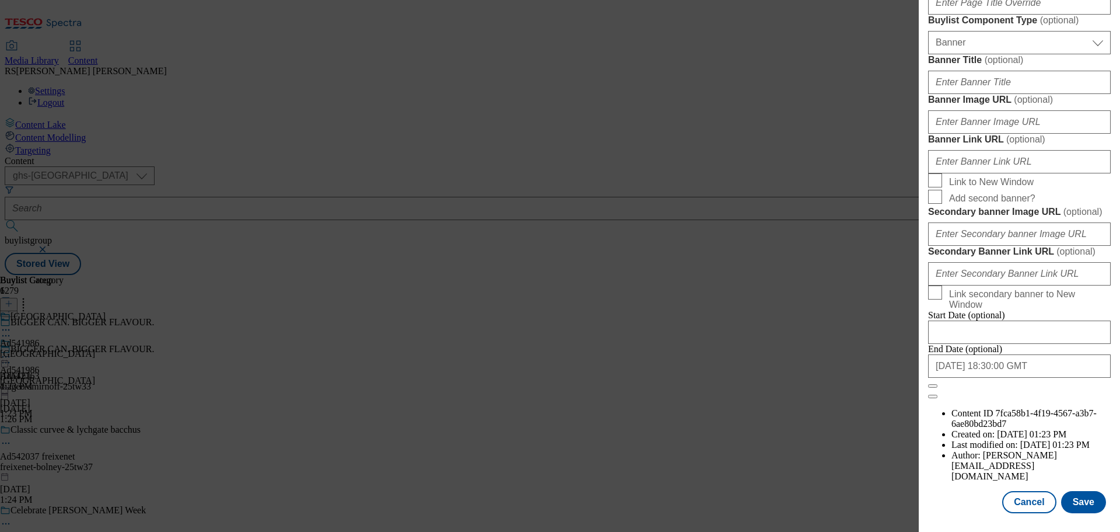
scroll to position [1228, 0]
click at [997, 378] on input "2026-01-02 18:30:00 GMT" at bounding box center [1019, 365] width 183 height 23
select select "2026"
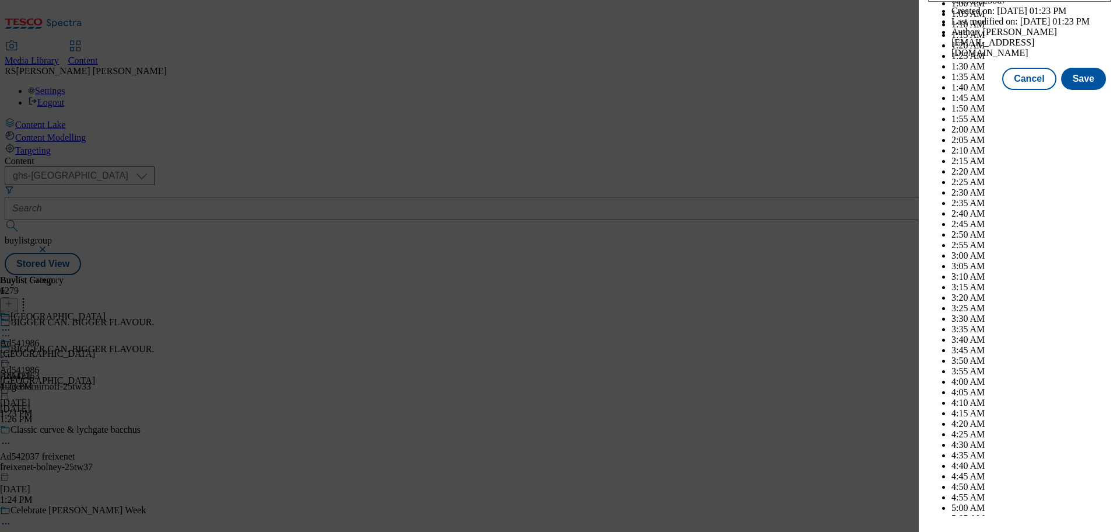
scroll to position [4787, 0]
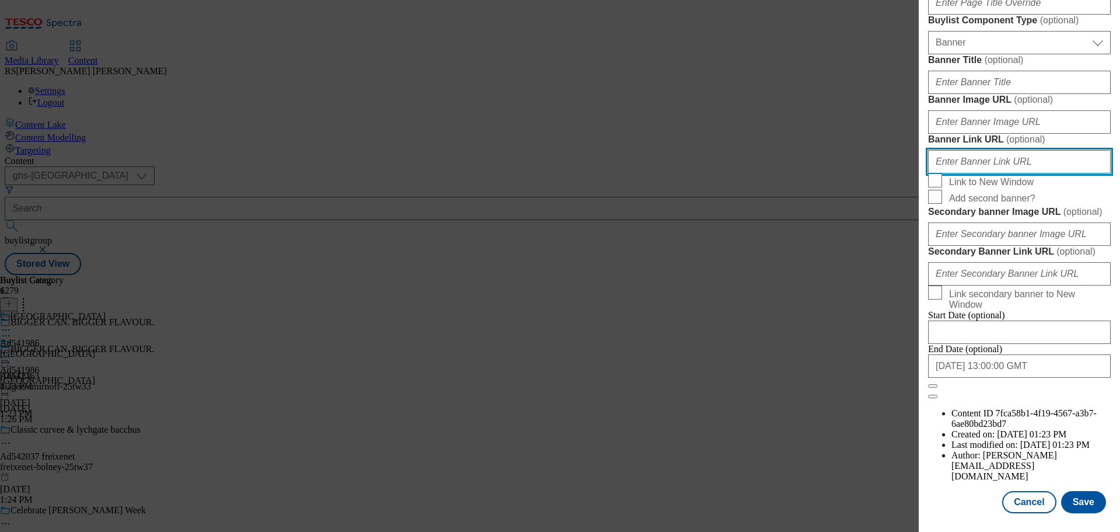
scroll to position [1228, 0]
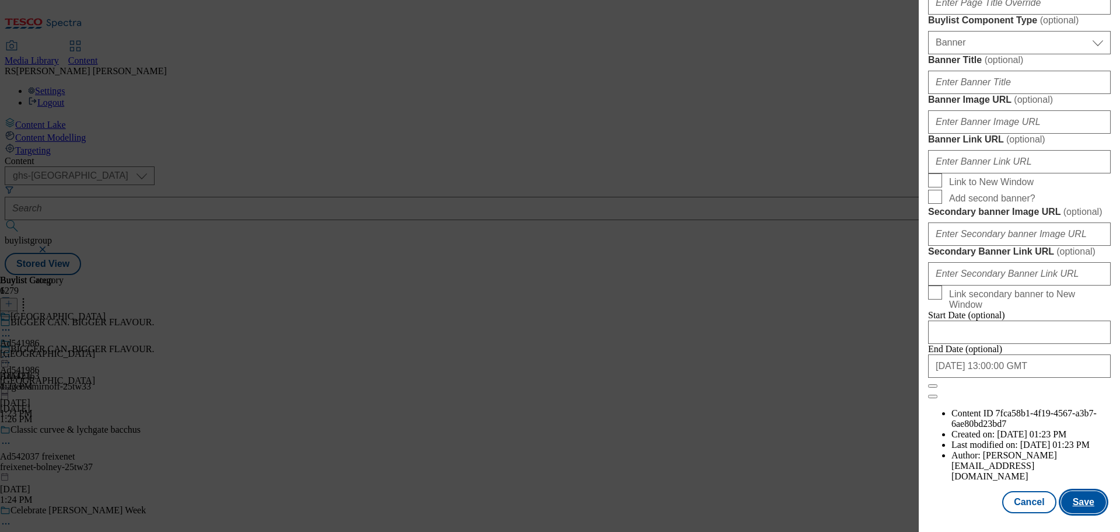
click at [1075, 501] on button "Save" at bounding box center [1083, 502] width 45 height 22
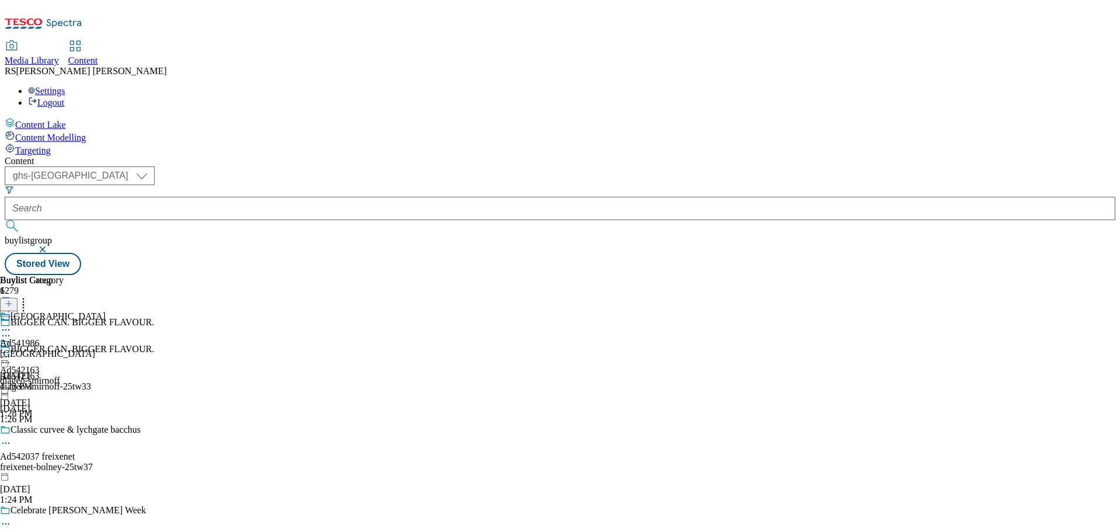
scroll to position [0, 0]
click at [12, 357] on icon at bounding box center [6, 363] width 12 height 12
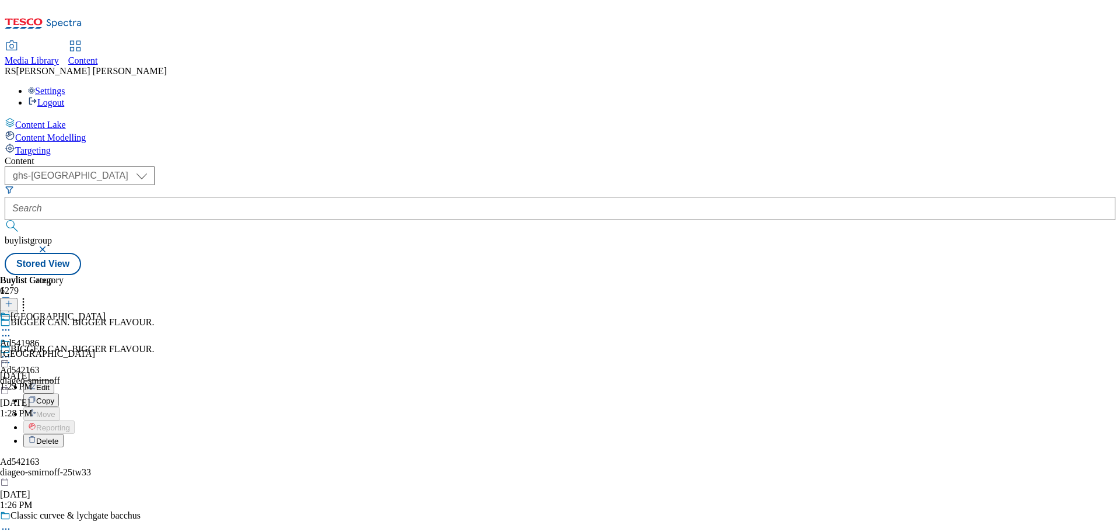
click at [54, 380] on button "Edit" at bounding box center [38, 386] width 31 height 13
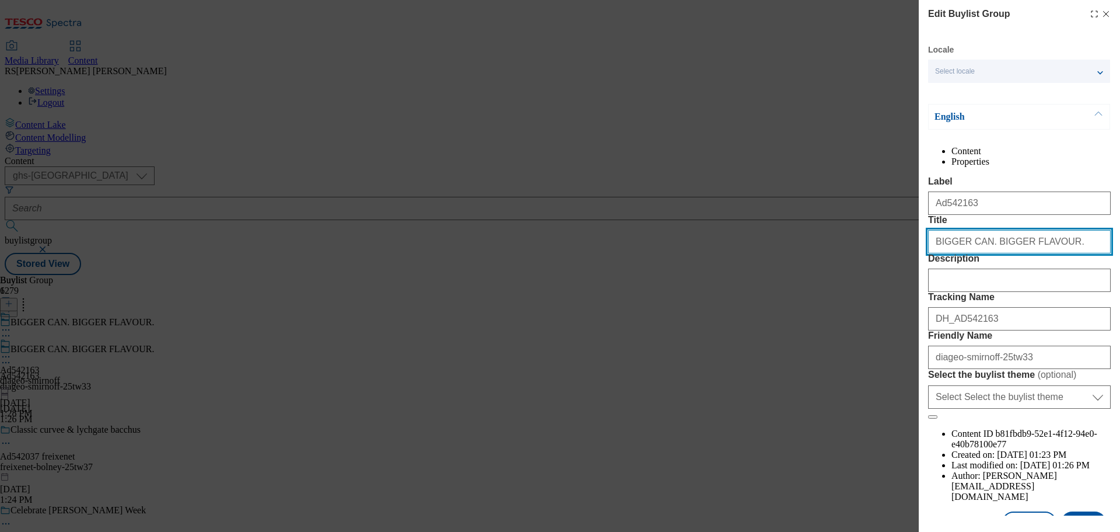
drag, startPoint x: 1066, startPoint y: 288, endPoint x: 900, endPoint y: 291, distance: 165.8
click at [900, 291] on div "Edit Buylist Group Locale Select locale English Welsh English Content Propertie…" at bounding box center [560, 266] width 1120 height 532
paste input "igger can. Bigger flavour"
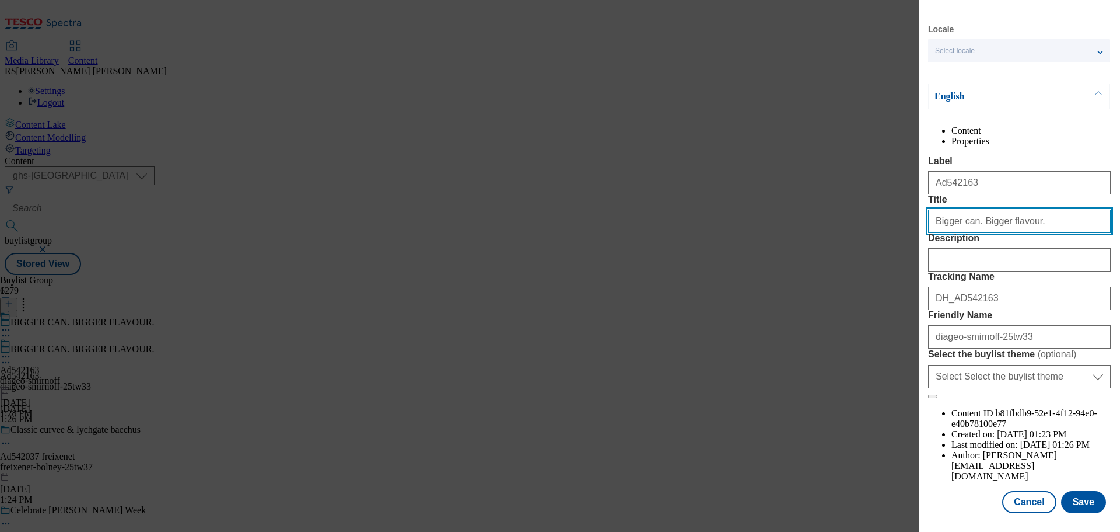
scroll to position [65, 0]
type input "Bigger can. Bigger flavour."
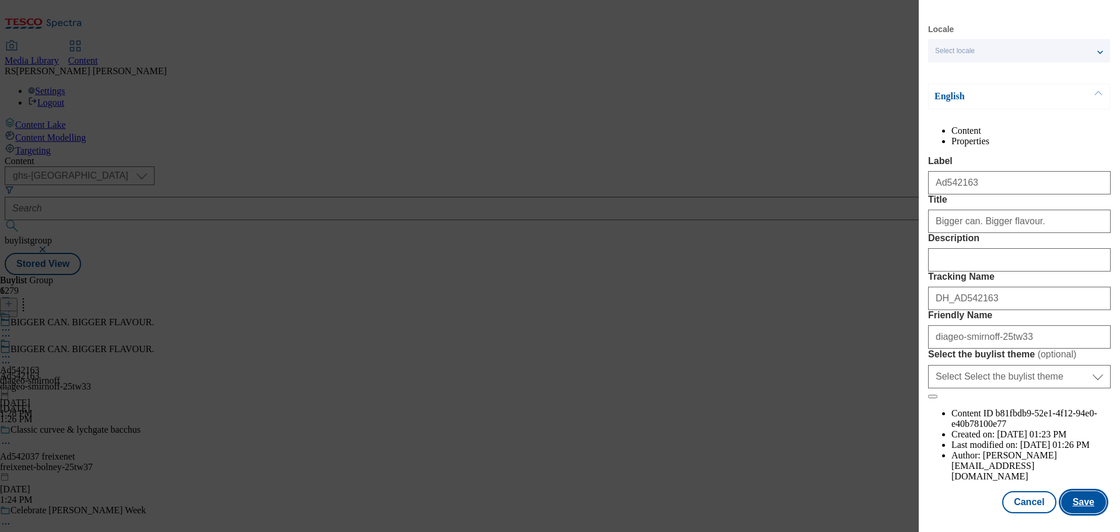
click at [1078, 501] on button "Save" at bounding box center [1083, 502] width 45 height 22
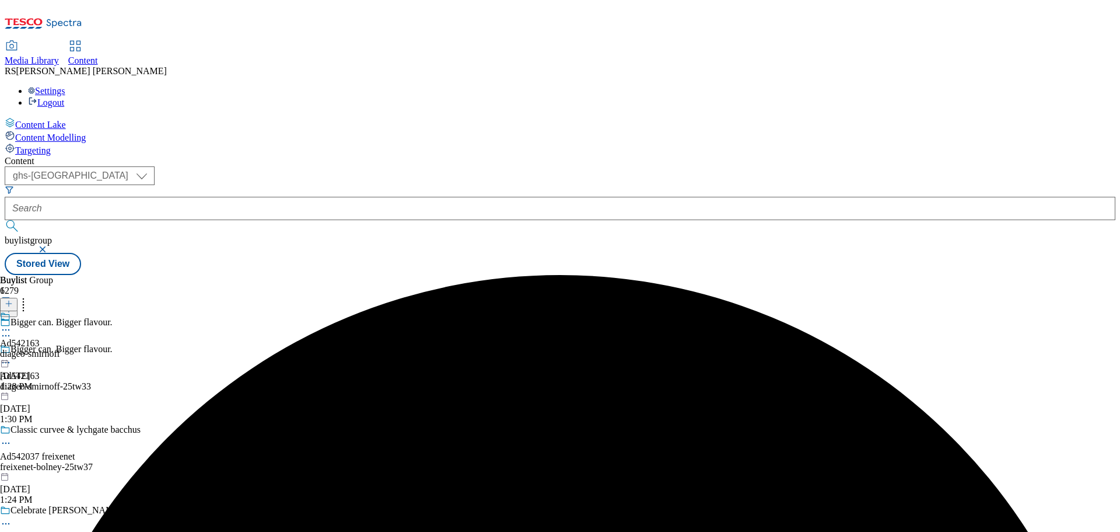
click at [60, 311] on div "Ad542163 diageo-smirnoff Sep 18, 2025 1:28 PM" at bounding box center [30, 351] width 60 height 81
click at [4, 329] on circle at bounding box center [3, 330] width 2 height 2
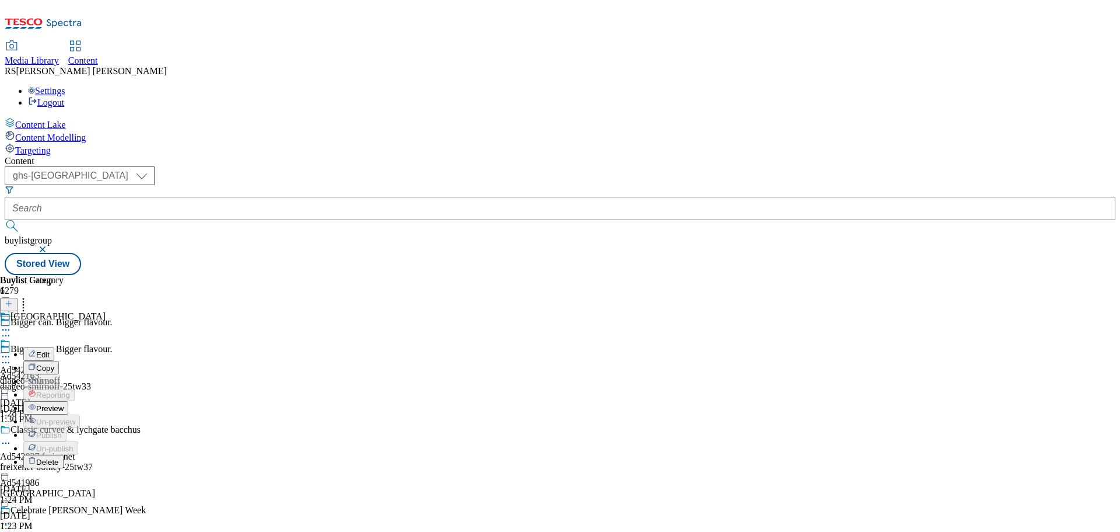
click at [54, 347] on button "Edit" at bounding box center [38, 353] width 31 height 13
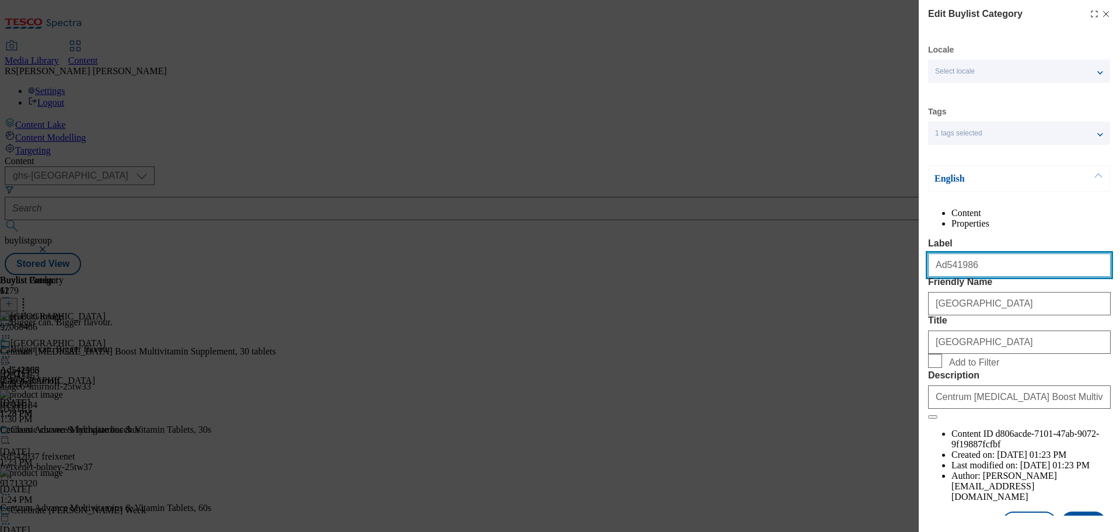
drag, startPoint x: 995, startPoint y: 293, endPoint x: 944, endPoint y: 302, distance: 51.5
click at [944, 277] on input "Ad541986" at bounding box center [1019, 264] width 183 height 23
paste input "2163"
type input "Ad542163"
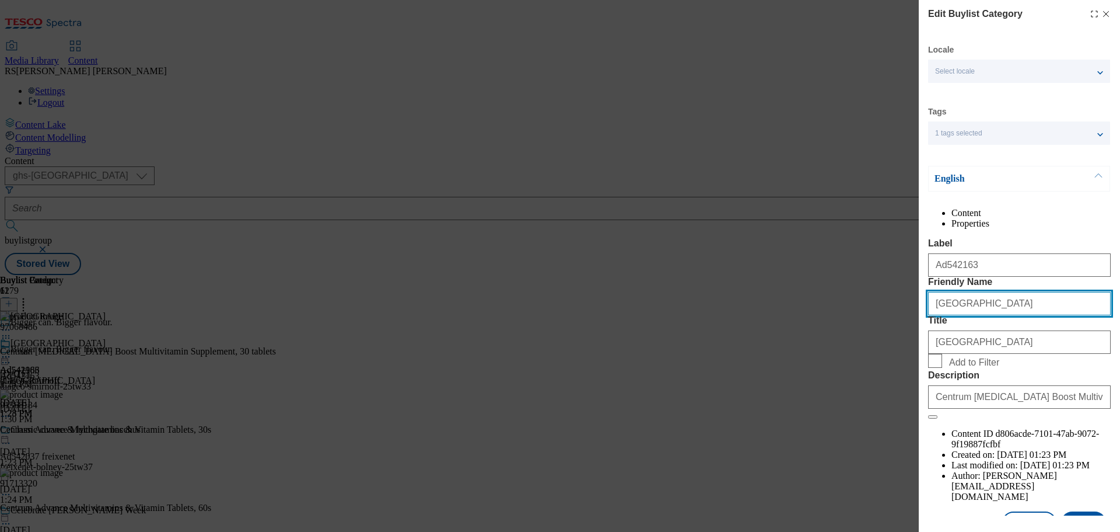
click at [1003, 315] on input "haleon-centrum" at bounding box center [1019, 303] width 183 height 23
drag, startPoint x: 854, startPoint y: 340, endPoint x: 833, endPoint y: 339, distance: 20.5
click at [833, 339] on div "Edit Buylist Category Locale Select locale English Welsh Tags 1 tags selected f…" at bounding box center [560, 266] width 1120 height 532
paste input "diageo-smirnoff"
type input "diageo-smirnoff"
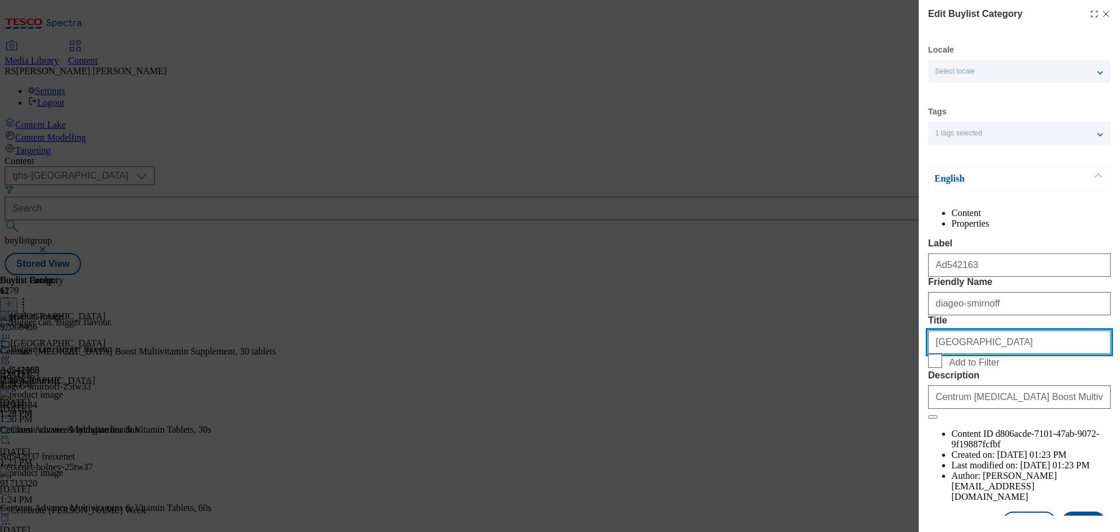
click at [980, 354] on input "Kenvue" at bounding box center [1019, 341] width 183 height 23
drag, startPoint x: 986, startPoint y: 406, endPoint x: 882, endPoint y: 405, distance: 104.5
click at [883, 406] on div "Edit Buylist Category Locale Select locale English Welsh Tags 1 tags selected f…" at bounding box center [560, 266] width 1120 height 532
paste input "Diageo"
type input "Diageo"
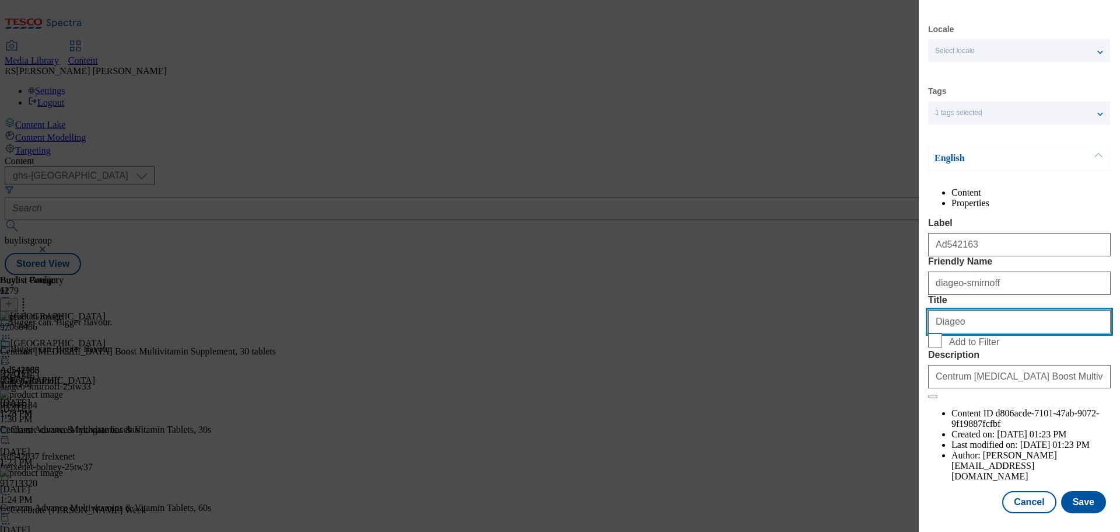
scroll to position [43, 0]
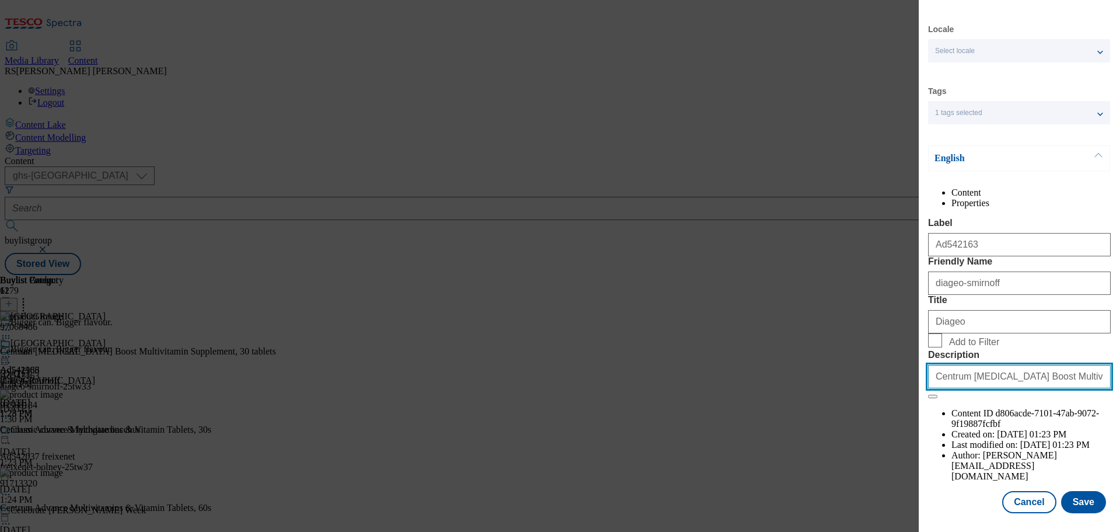
click at [1013, 388] on input "Centrum Vitamin D Boost Multivitamin Supplement, 30 tablets" at bounding box center [1019, 376] width 183 height 23
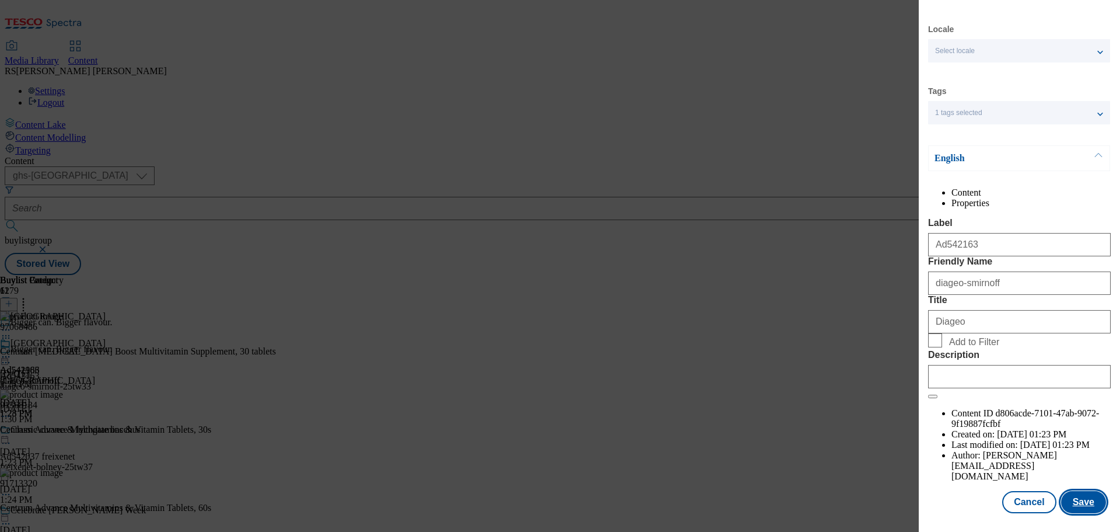
click at [1073, 497] on button "Save" at bounding box center [1083, 502] width 45 height 22
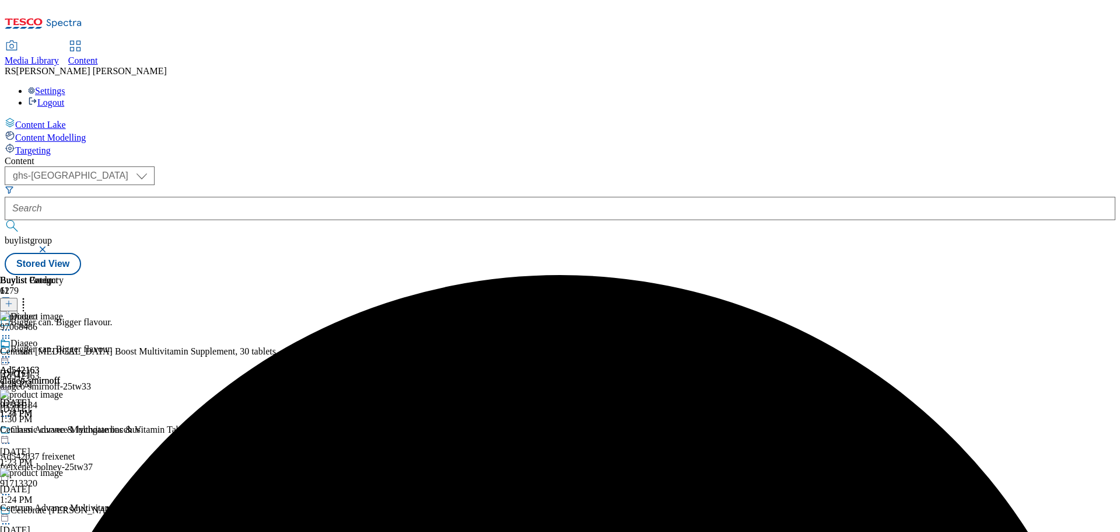
click at [25, 301] on circle at bounding box center [24, 302] width 2 height 2
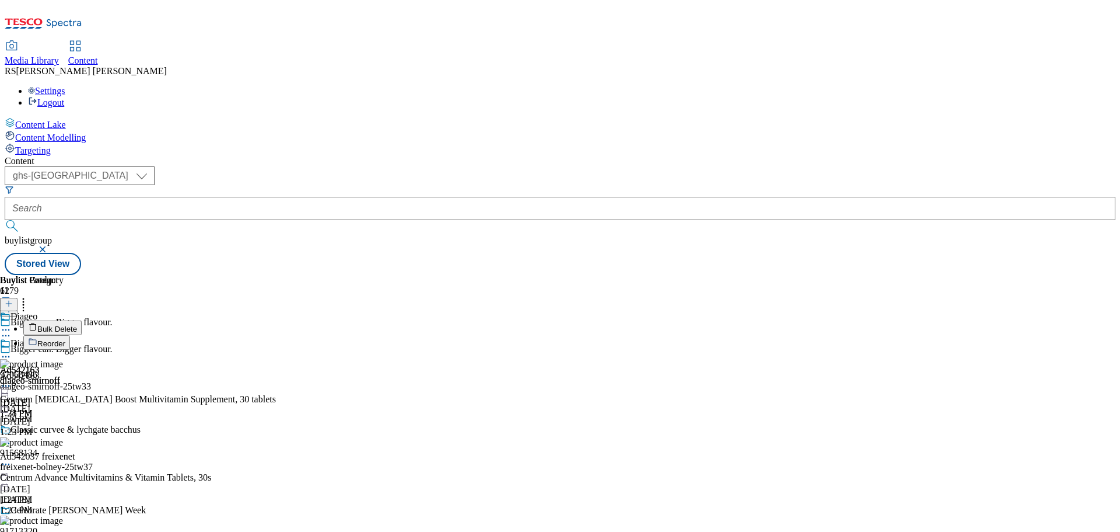
click at [82, 320] on button "Bulk Delete" at bounding box center [52, 327] width 58 height 15
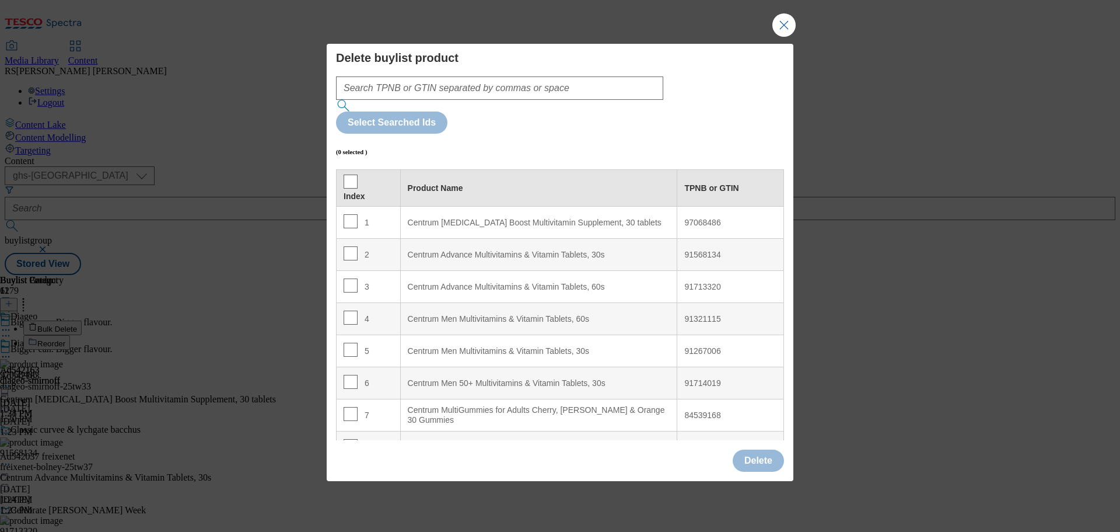
click at [350, 170] on th "Index" at bounding box center [369, 188] width 64 height 37
click at [350, 174] on input "Modal" at bounding box center [351, 181] width 14 height 14
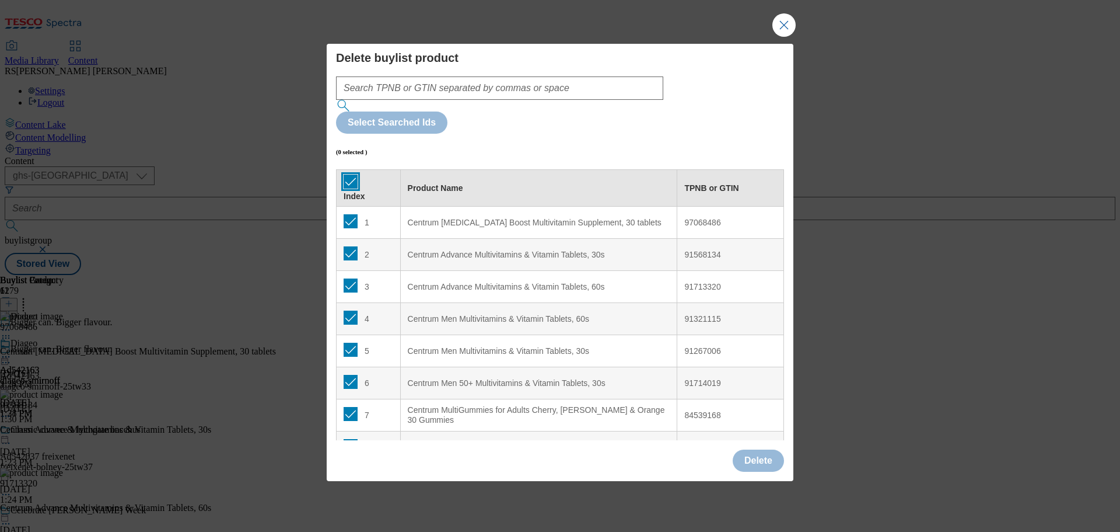
checkbox input "true"
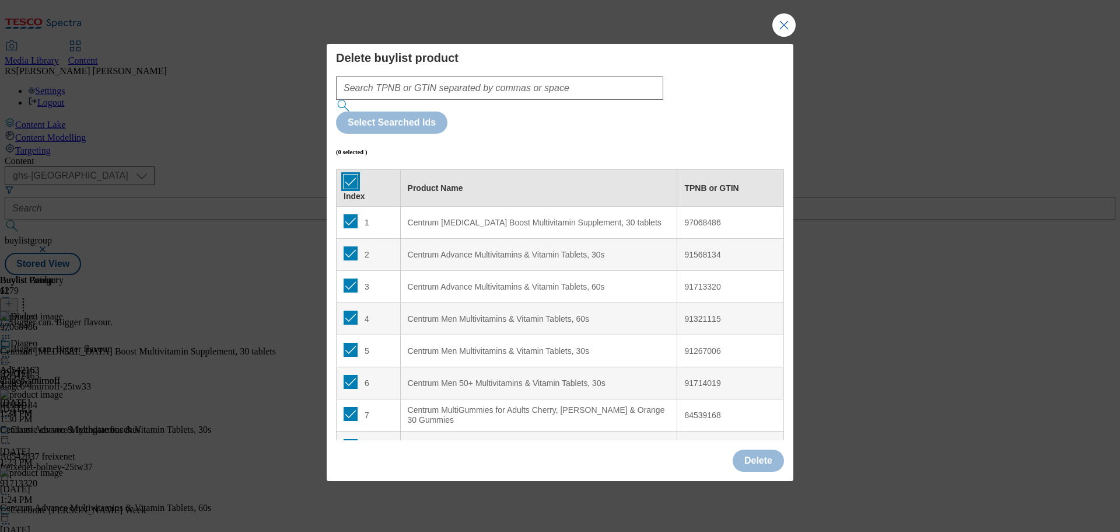
checkbox input "true"
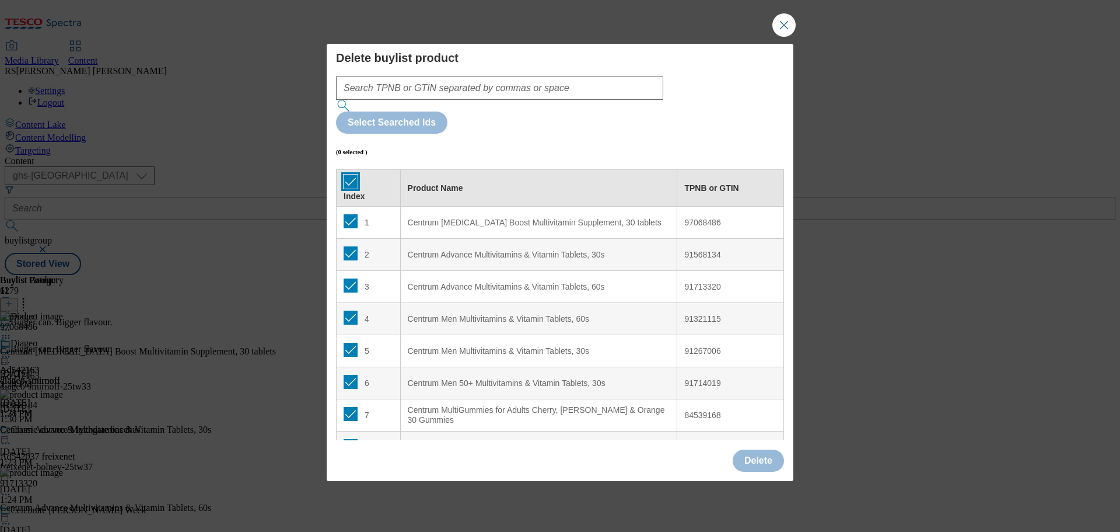
checkbox input "true"
click at [758, 449] on button "Delete" at bounding box center [758, 460] width 51 height 22
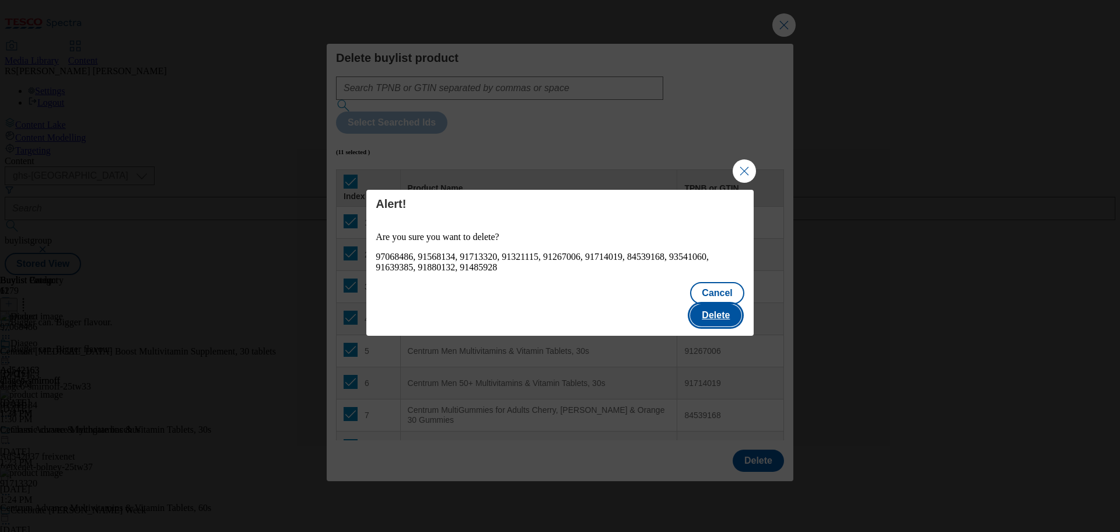
click at [714, 306] on button "Delete" at bounding box center [715, 315] width 51 height 22
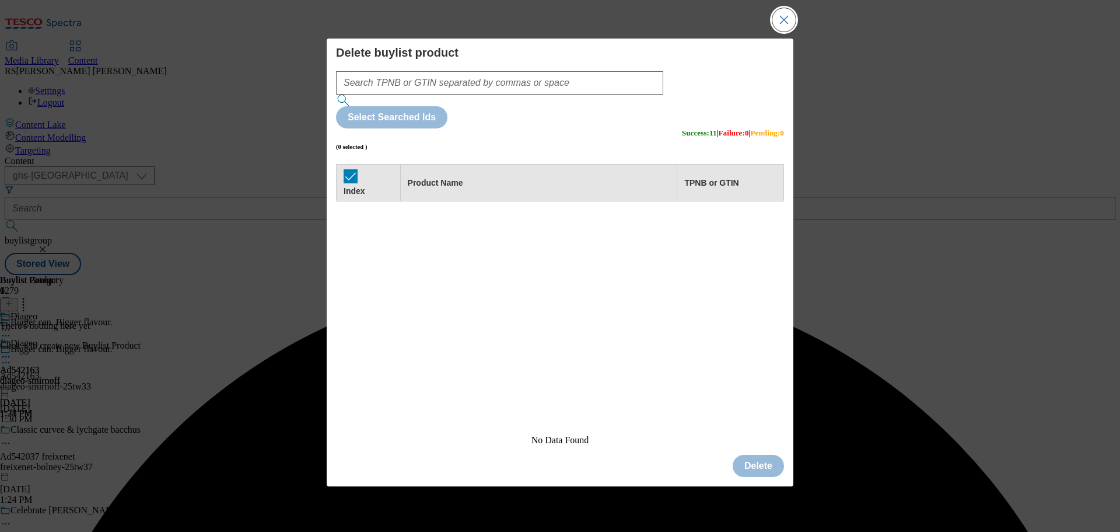
click at [777, 32] on button "Close Modal" at bounding box center [784, 19] width 23 height 23
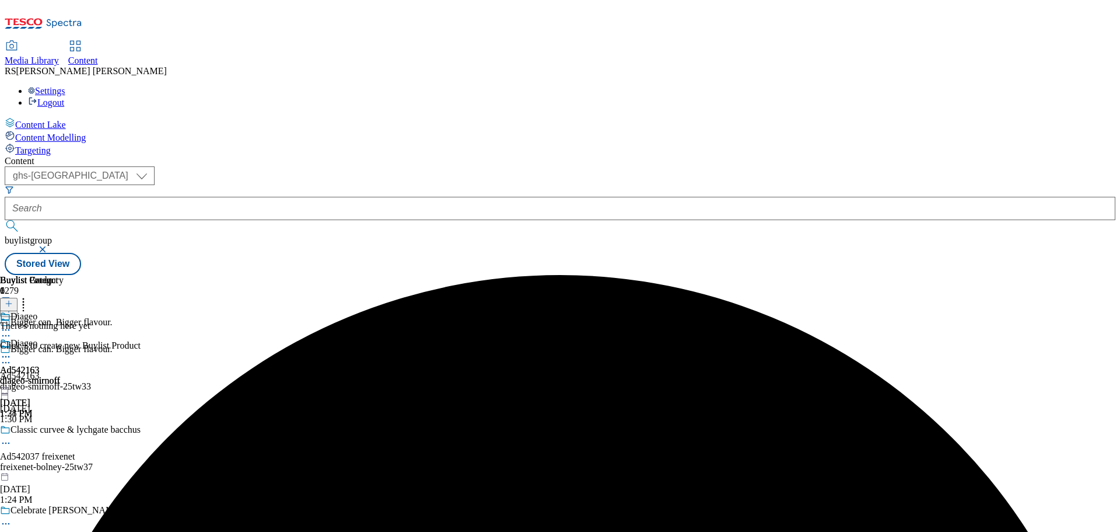
click at [9, 301] on line at bounding box center [9, 304] width 0 height 6
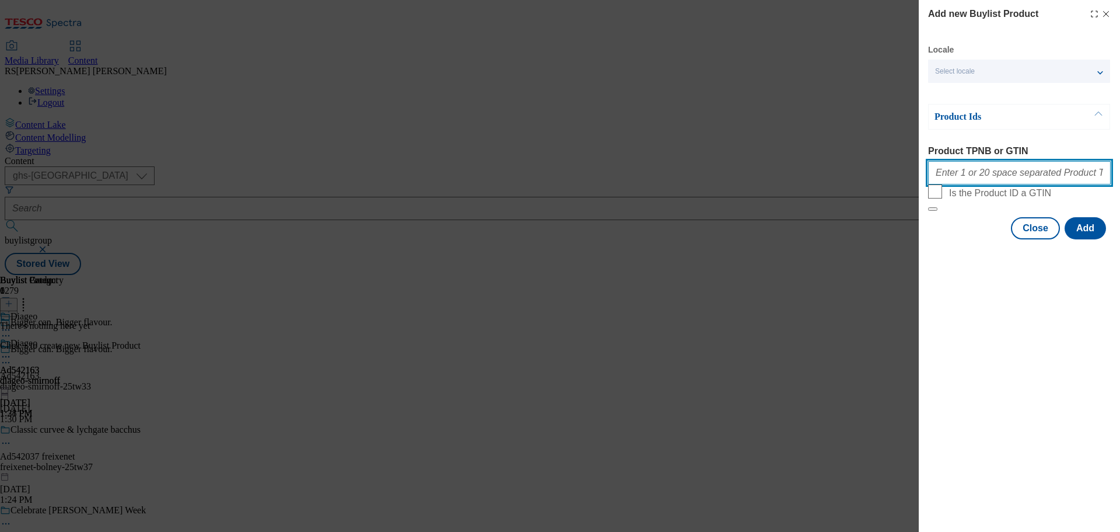
click at [973, 167] on input "Product TPNB or GTIN" at bounding box center [1019, 172] width 183 height 23
paste input "96929915 97017023, 96929915 97017023, 96929915 97017023, 96929915 97017023, 969…"
type input "96929915 97017023, 96929915 97017023, 96929915 97017023, 96929915 97017023, 969…"
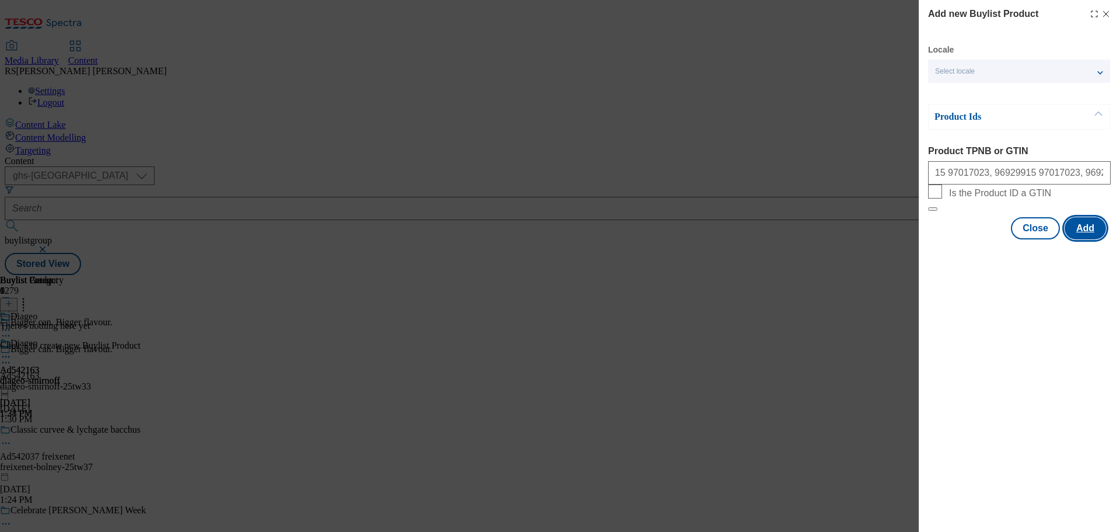
click at [1073, 239] on button "Add" at bounding box center [1085, 228] width 41 height 22
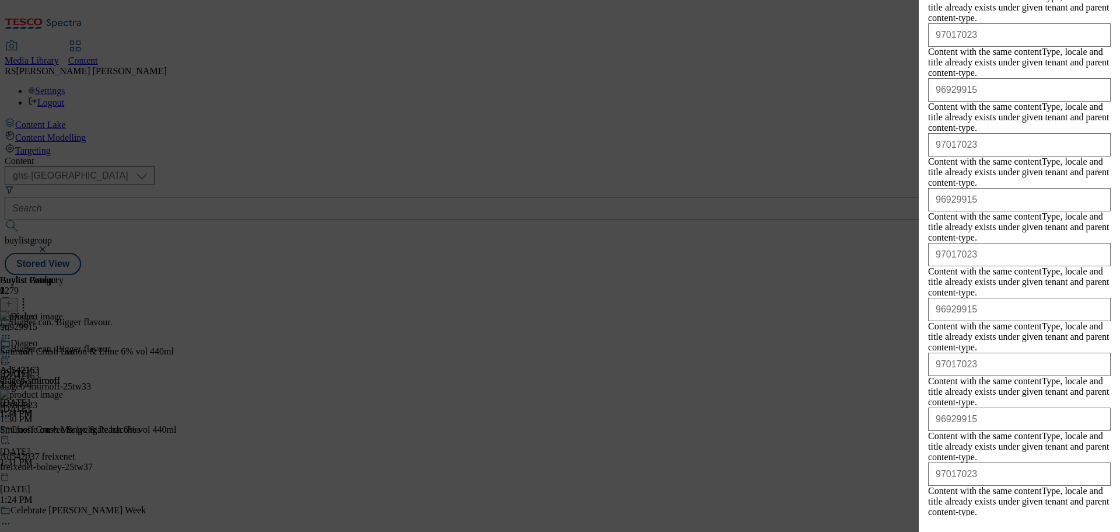
scroll to position [1197, 0]
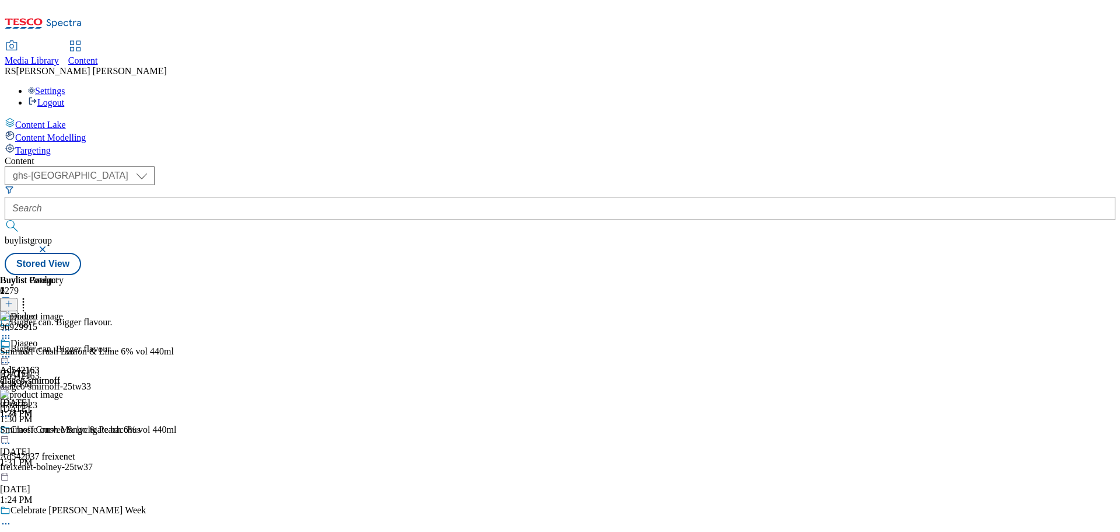
click at [12, 357] on icon at bounding box center [6, 363] width 12 height 12
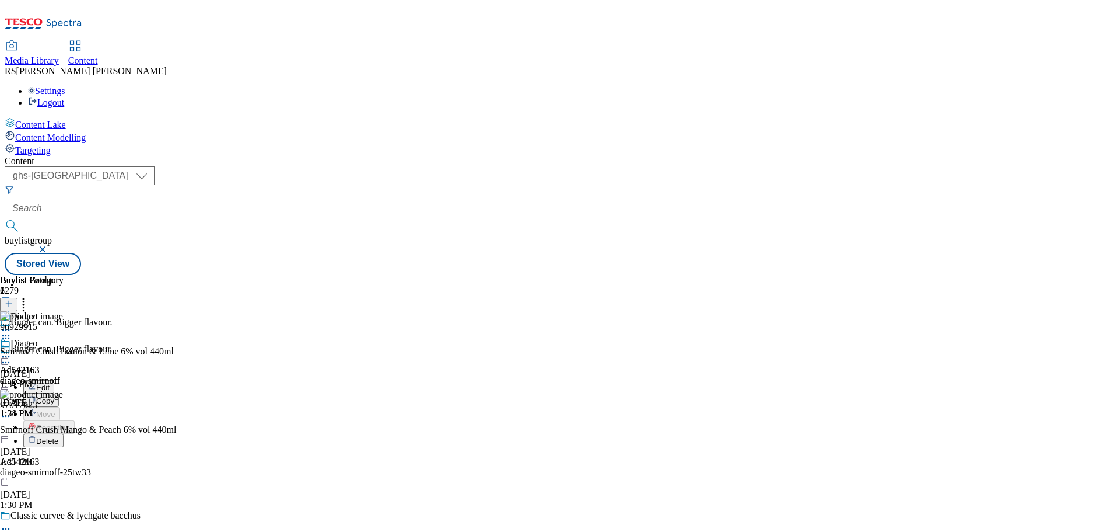
click at [50, 383] on span "Edit" at bounding box center [42, 387] width 13 height 9
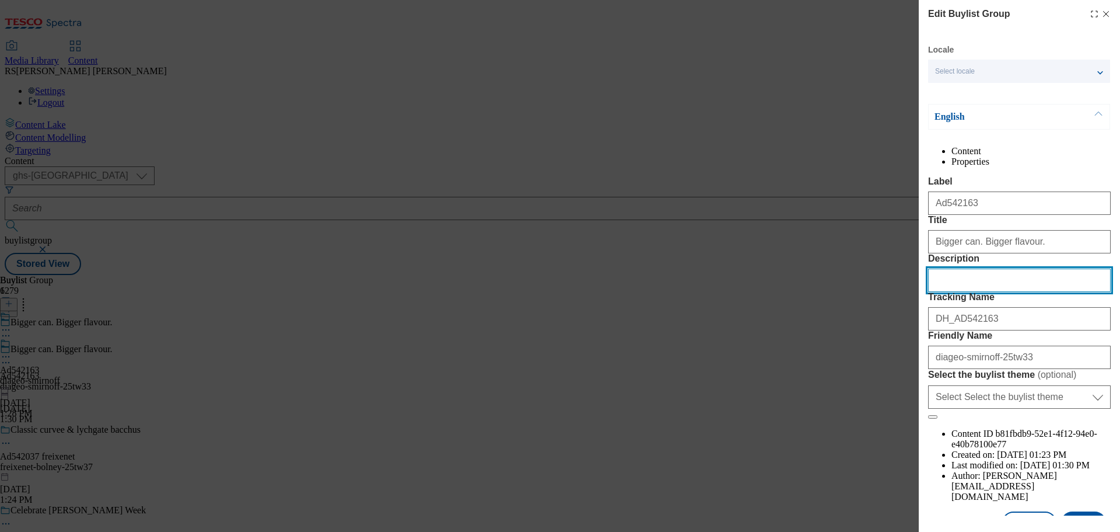
click at [1004, 292] on input "Description" at bounding box center [1019, 279] width 183 height 23
paste input "Smirnoff Crush Lemon & Lime 6% vol 440ml"
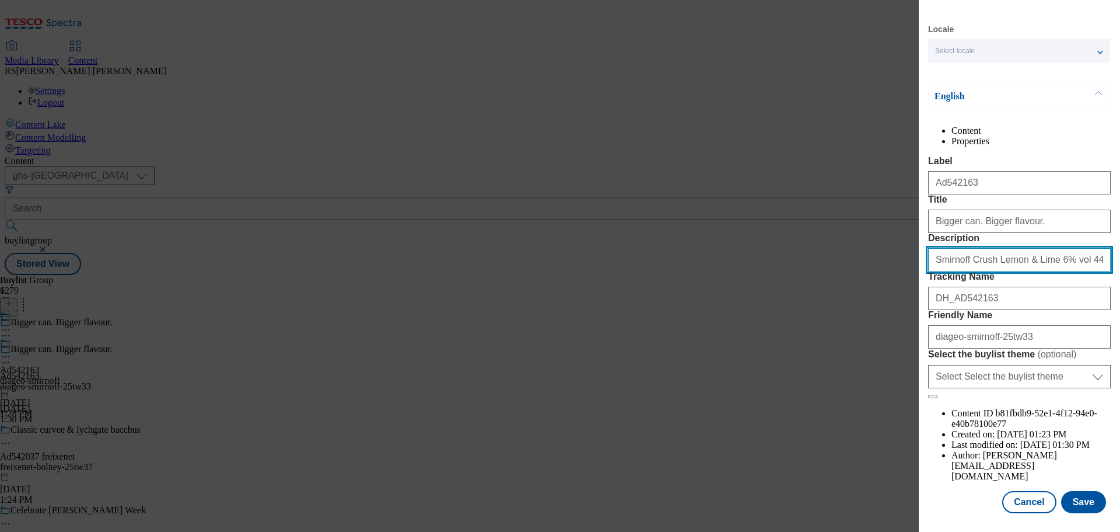
scroll to position [65, 0]
type input "Smirnoff Crush Lemon & Lime 6% vol 440ml"
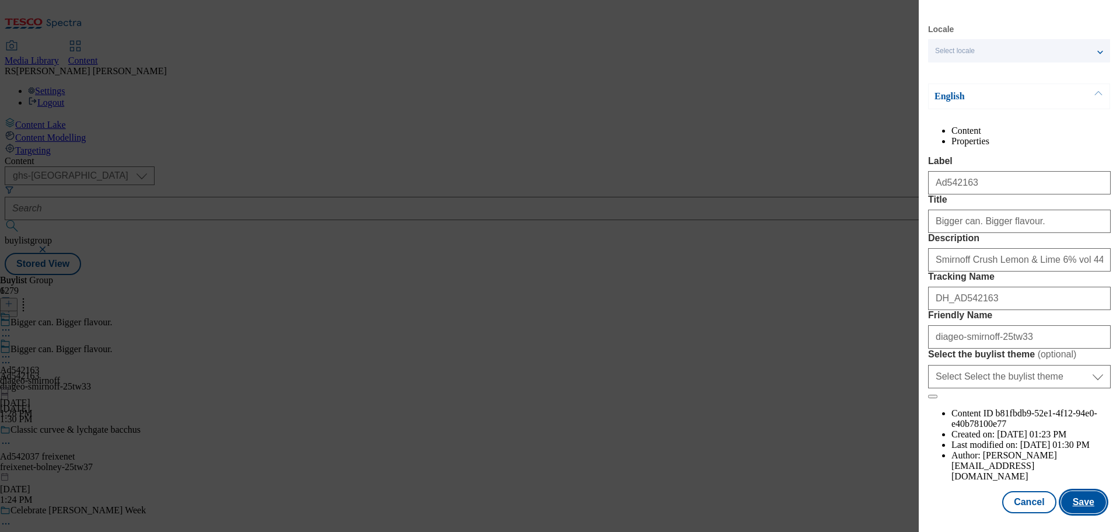
click at [1071, 498] on button "Save" at bounding box center [1083, 502] width 45 height 22
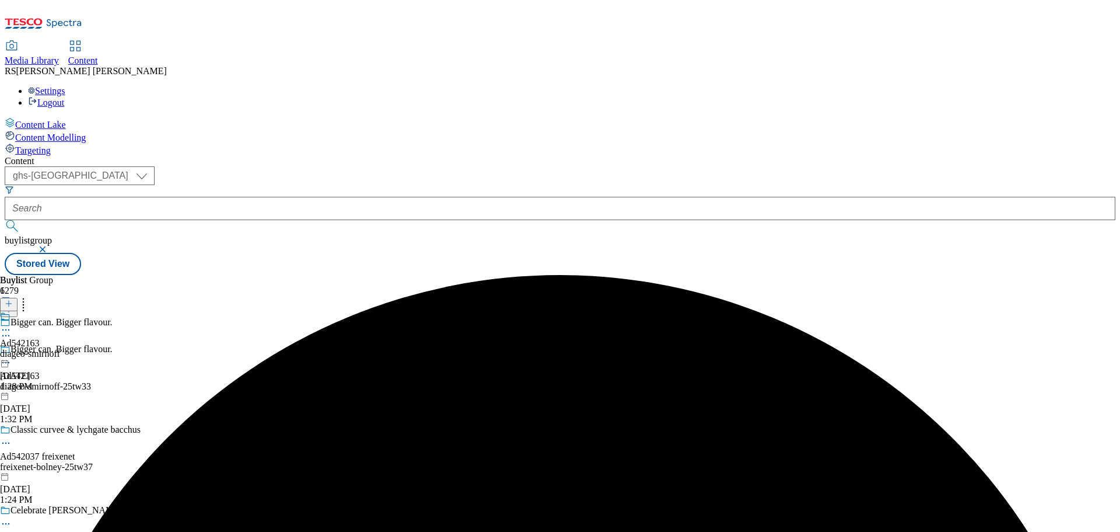
click at [12, 324] on icon at bounding box center [6, 330] width 12 height 12
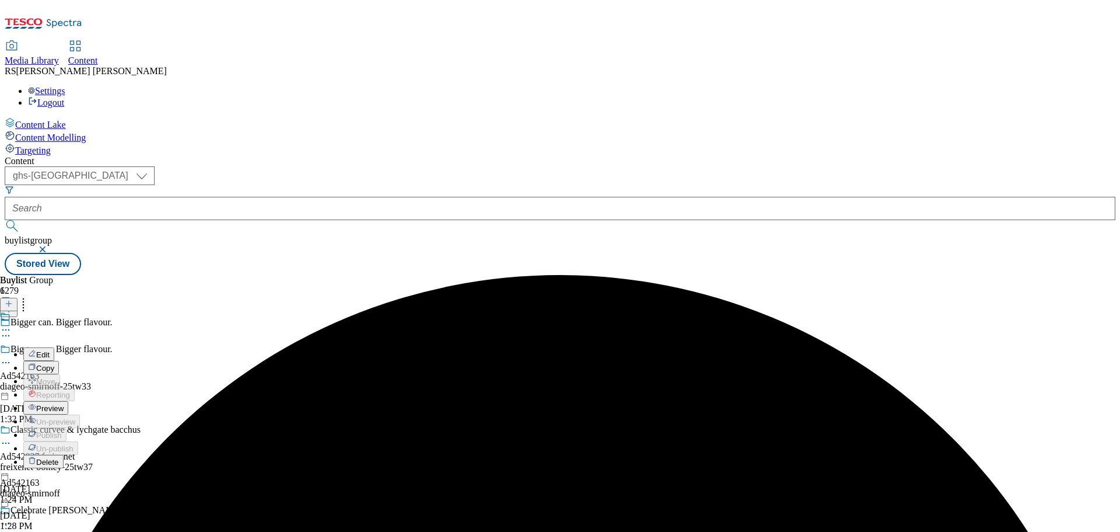
click at [54, 347] on button "Edit" at bounding box center [38, 353] width 31 height 13
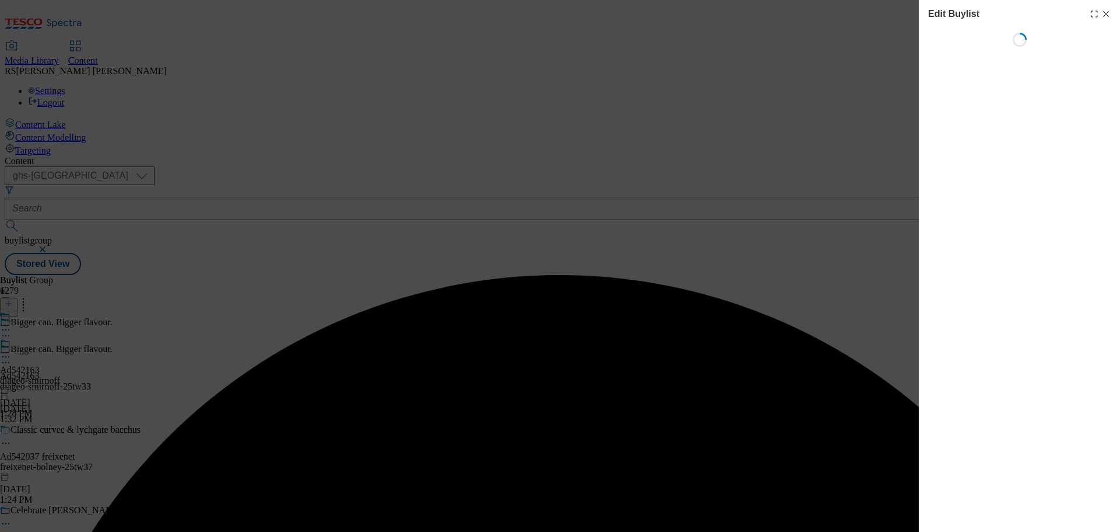
select select "tactical"
select select "supplier funded short term 1-3 weeks"
select select "dunnhumby"
select select "Banner"
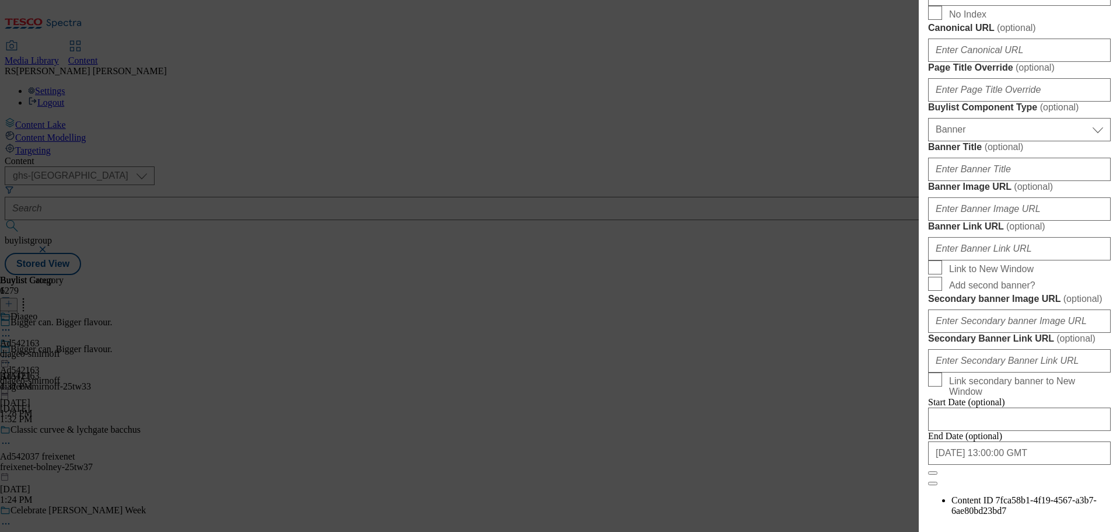
scroll to position [700, 0]
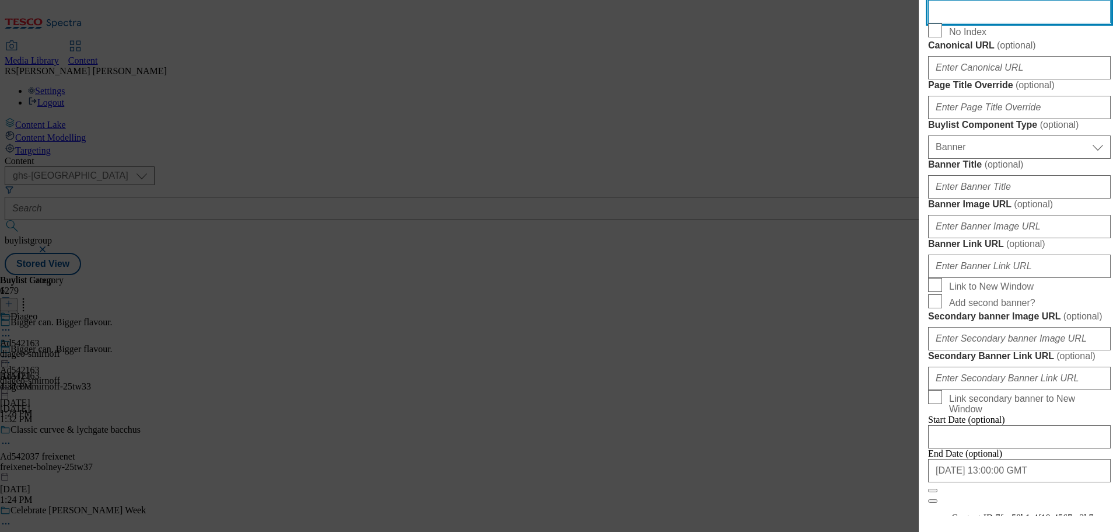
click at [956, 23] on input "Description" at bounding box center [1019, 11] width 183 height 23
paste input "Smirnoff Crush Lemon & Lime 6% vol 440ml"
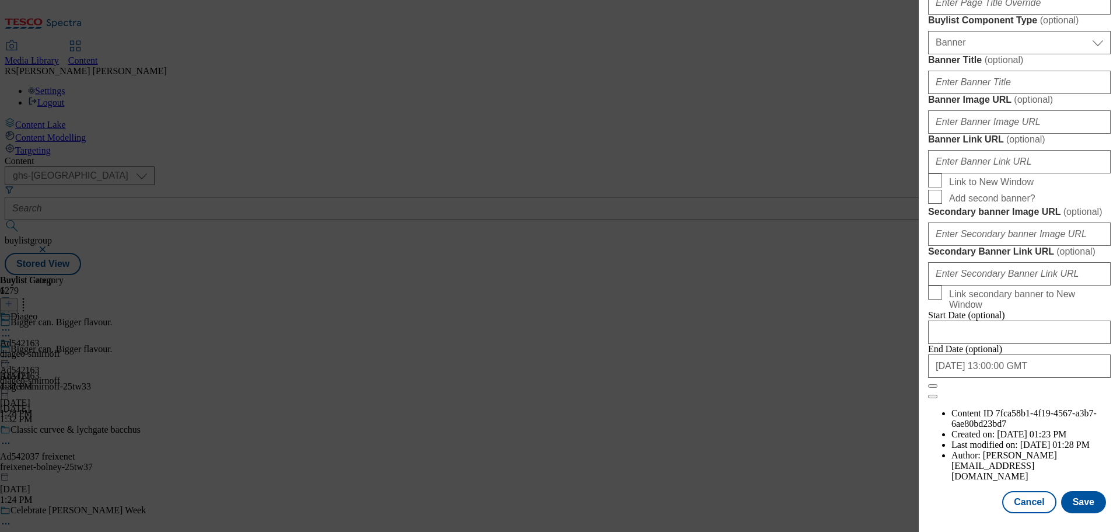
scroll to position [1228, 0]
type input "Smirnoff Crush Lemon & Lime 6% vol 440ml"
click at [1077, 503] on button "Save" at bounding box center [1083, 502] width 45 height 22
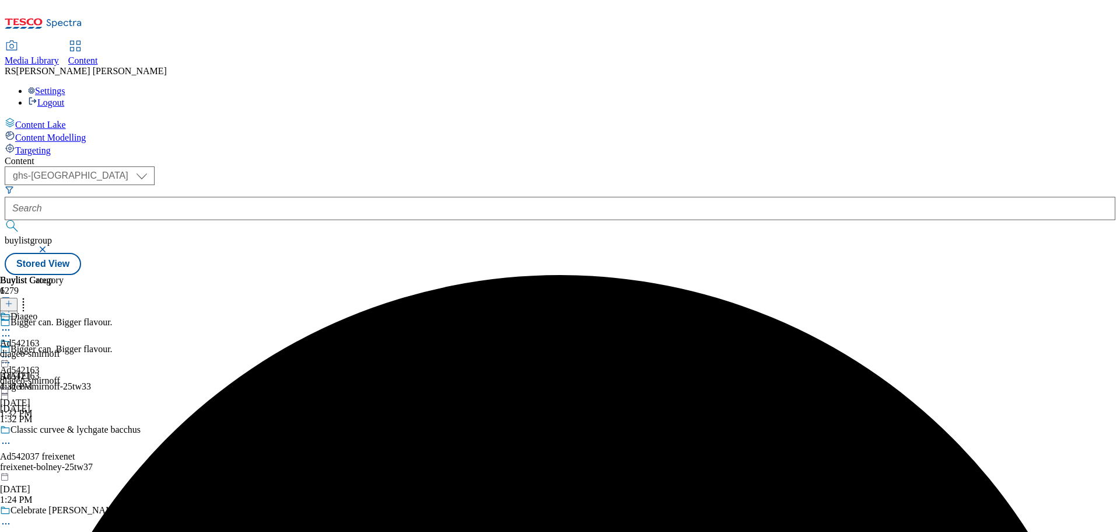
click at [12, 324] on icon at bounding box center [6, 330] width 12 height 12
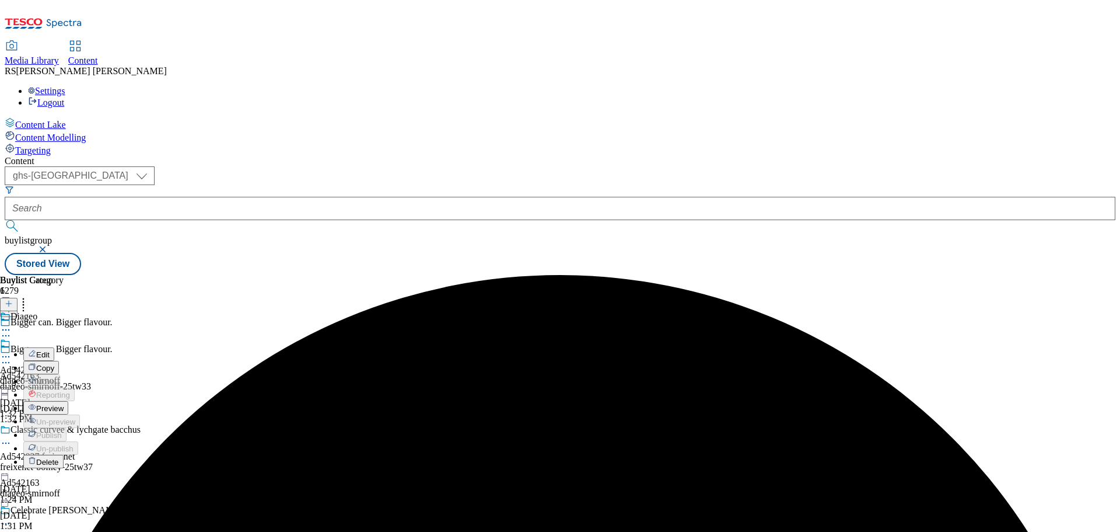
click at [54, 347] on button "Edit" at bounding box center [38, 353] width 31 height 13
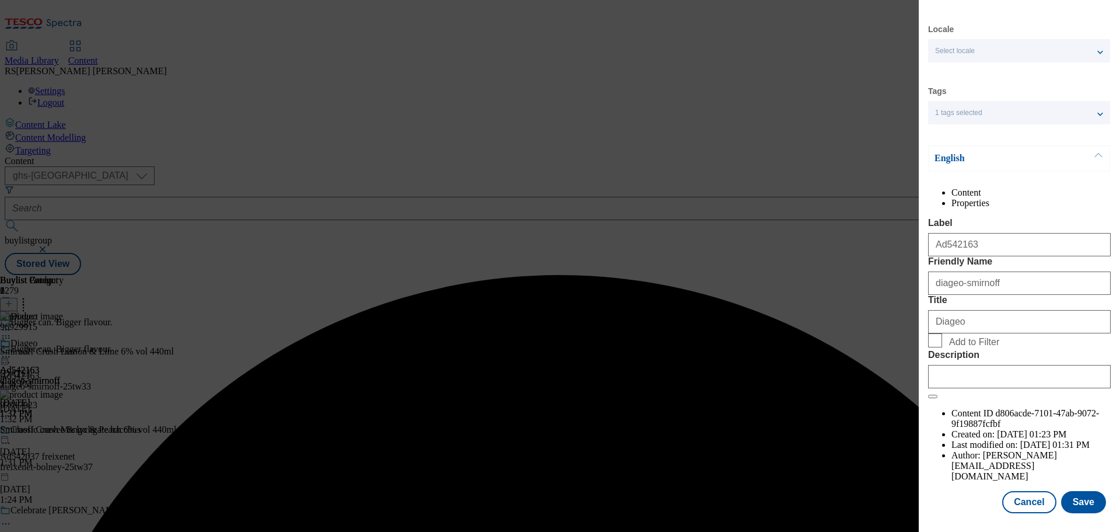
scroll to position [43, 0]
click at [980, 388] on input "Description" at bounding box center [1019, 376] width 183 height 23
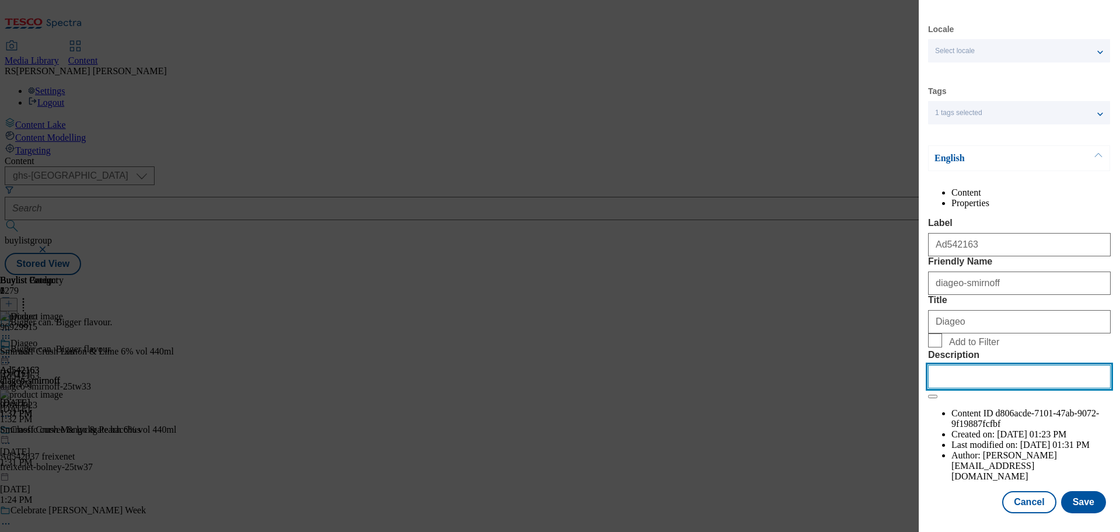
paste input "Smirnoff Crush Lemon & Lime 6% vol 440ml"
type input "Smirnoff Crush Lemon & Lime 6% vol 440ml"
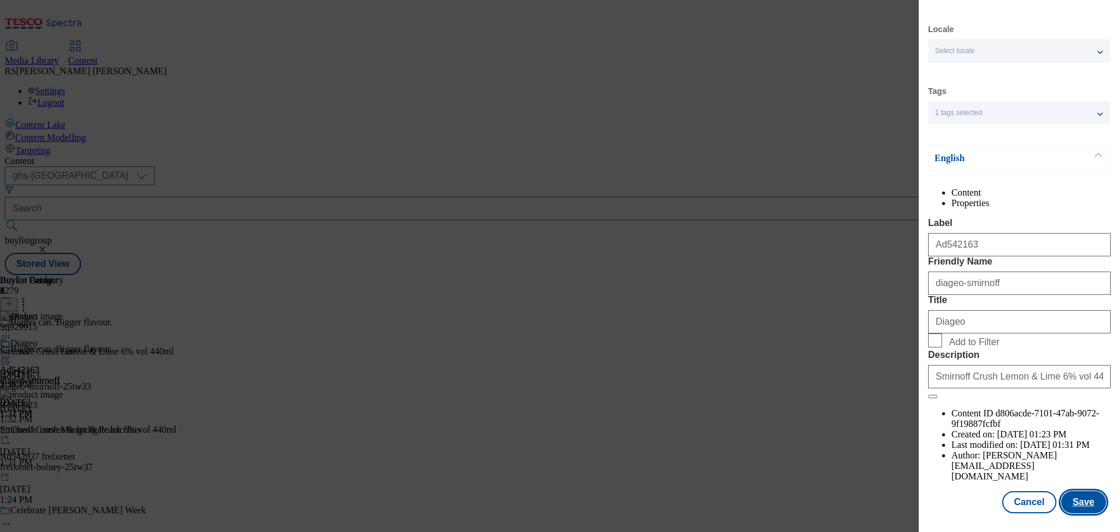
click at [1085, 501] on button "Save" at bounding box center [1083, 502] width 45 height 22
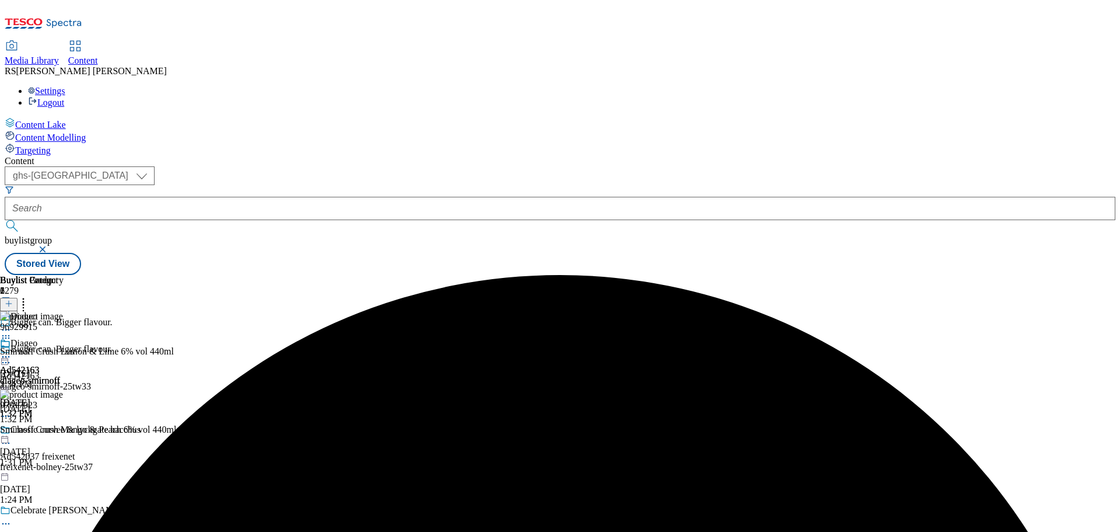
click at [12, 351] on icon at bounding box center [6, 357] width 12 height 12
click at [64, 431] on span "Preview" at bounding box center [49, 435] width 27 height 9
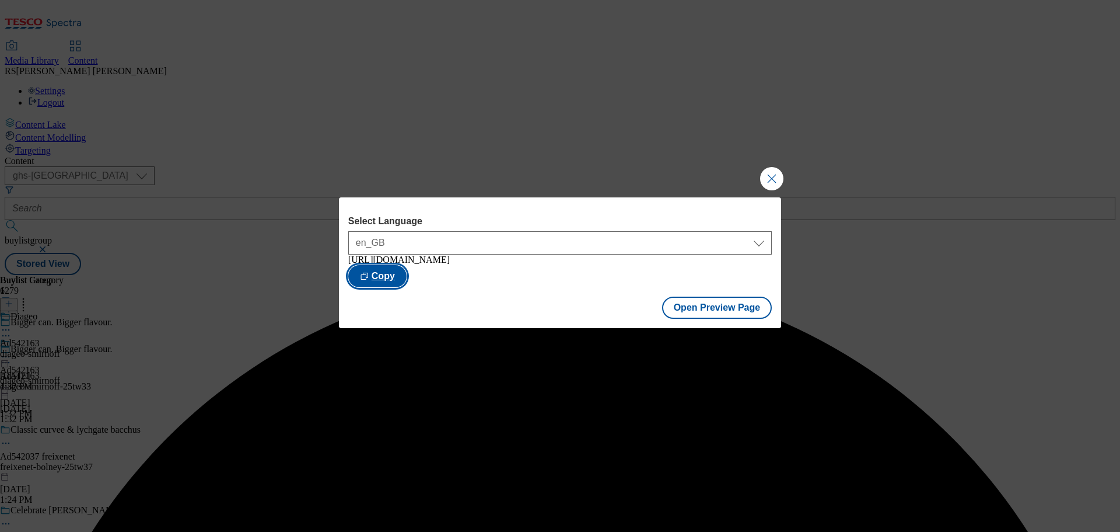
click at [407, 272] on button "Copy" at bounding box center [377, 276] width 58 height 22
